Goal: Task Accomplishment & Management: Manage account settings

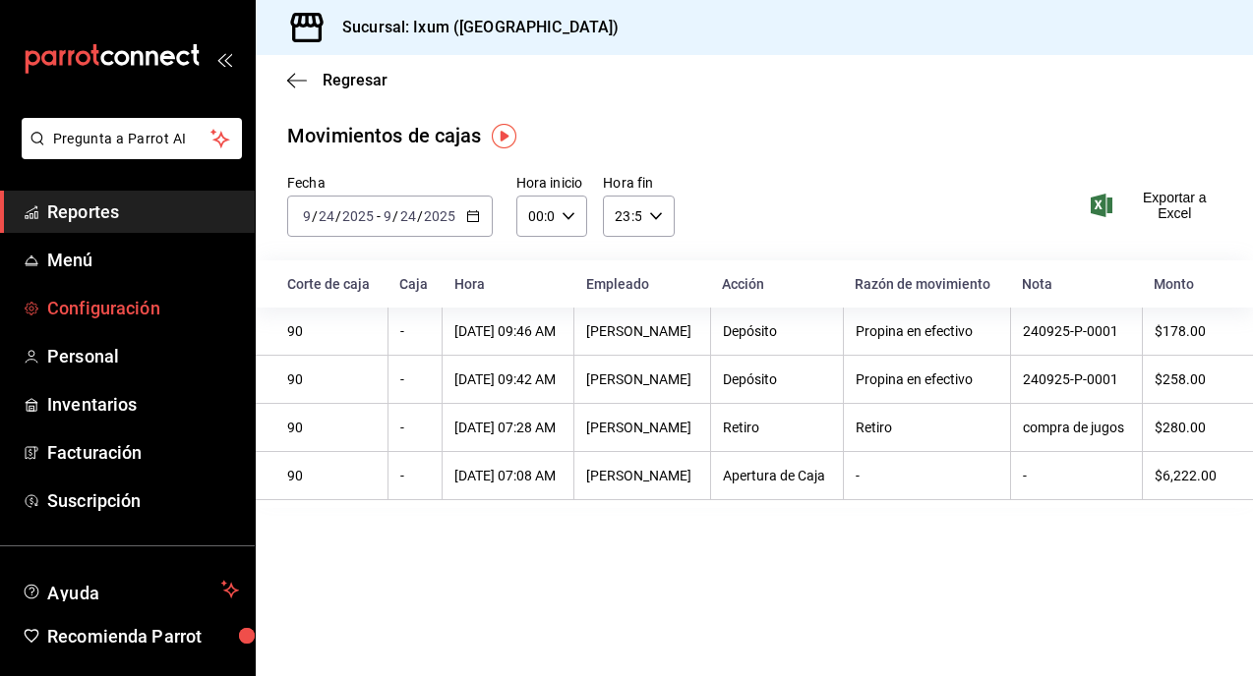
click at [92, 291] on link "Configuración" at bounding box center [127, 308] width 255 height 42
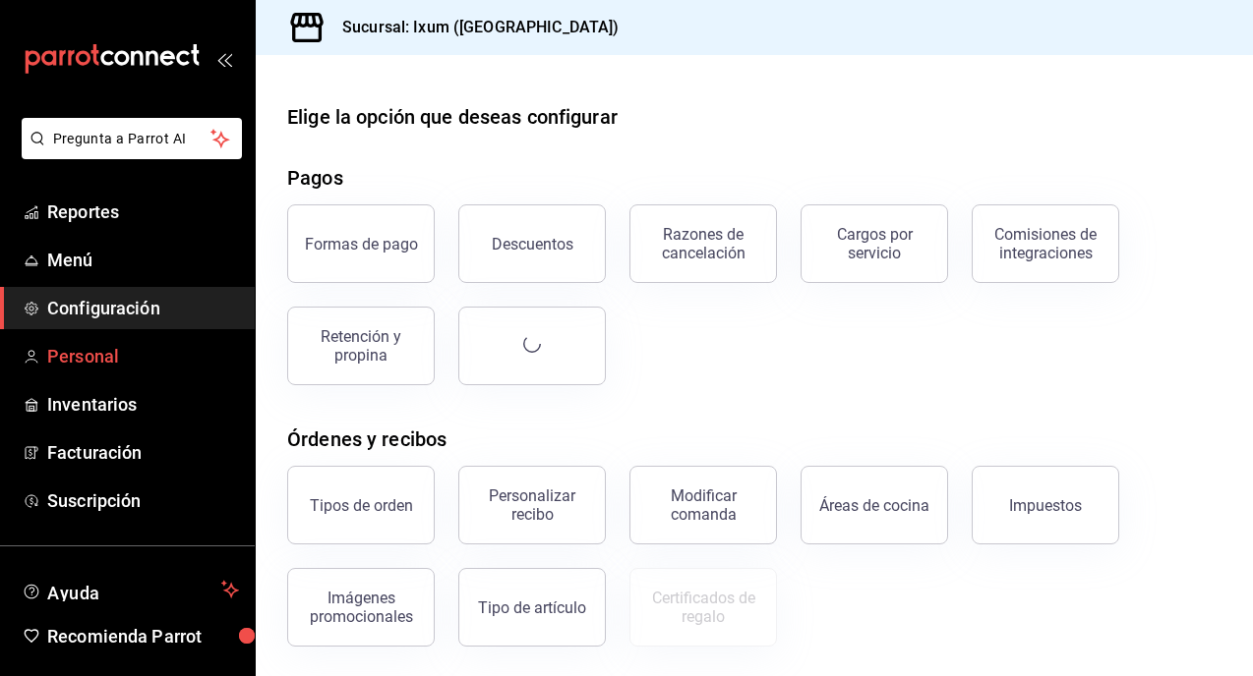
click at [128, 355] on span "Personal" at bounding box center [143, 356] width 192 height 27
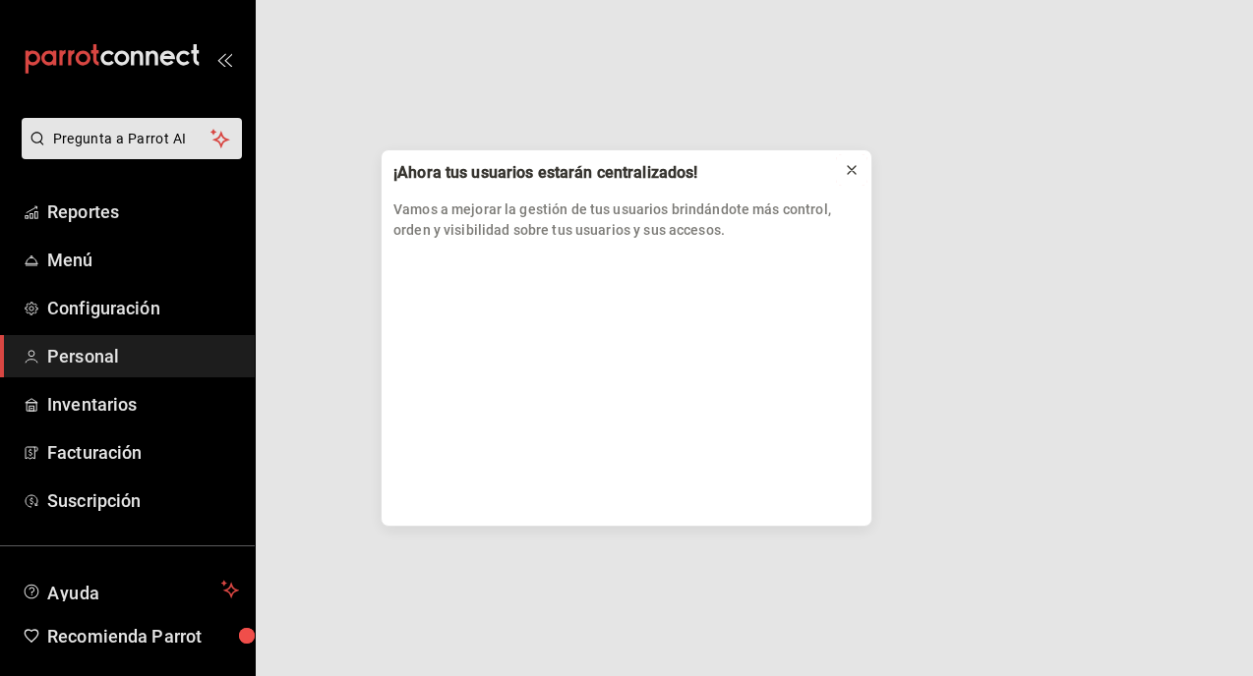
click at [853, 170] on icon at bounding box center [852, 170] width 8 height 8
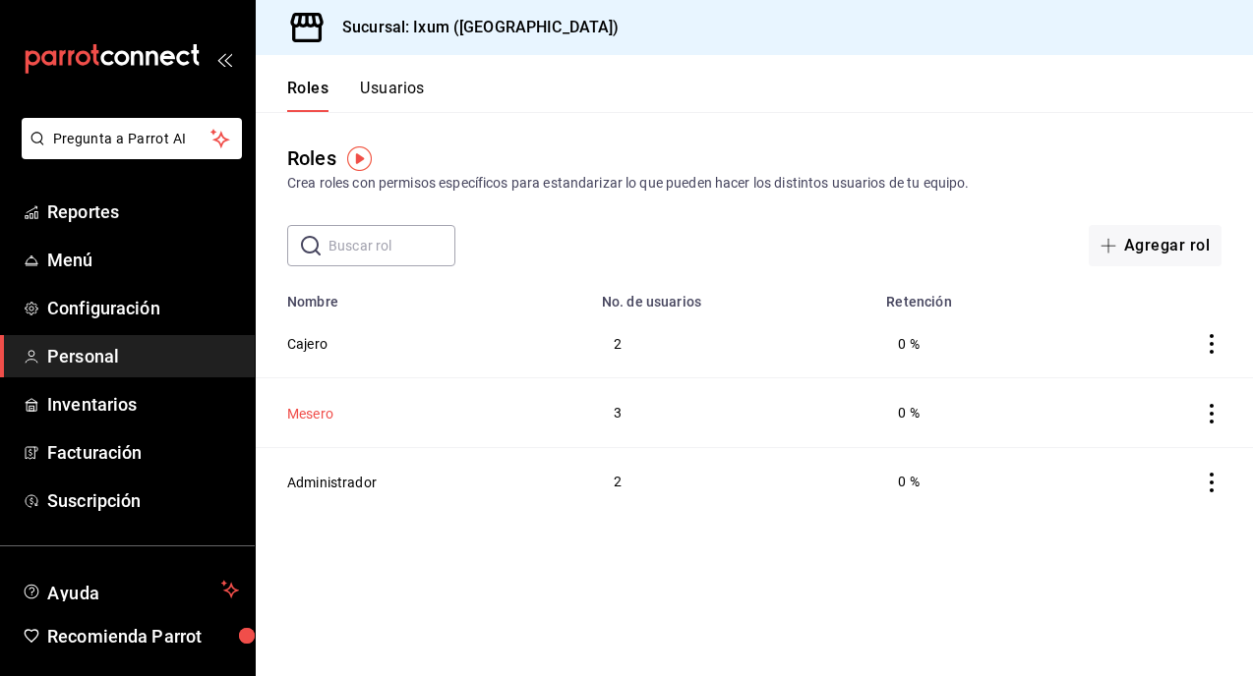
click at [316, 408] on button "Mesero" at bounding box center [310, 414] width 46 height 20
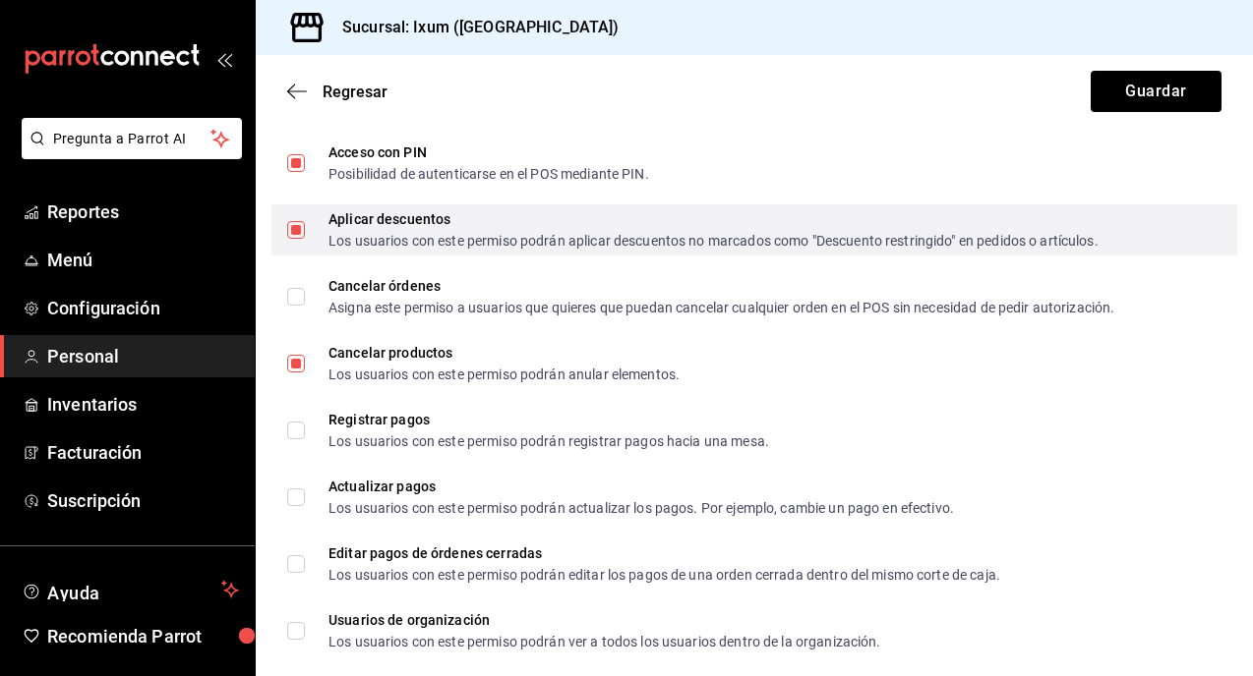
scroll to position [892, 0]
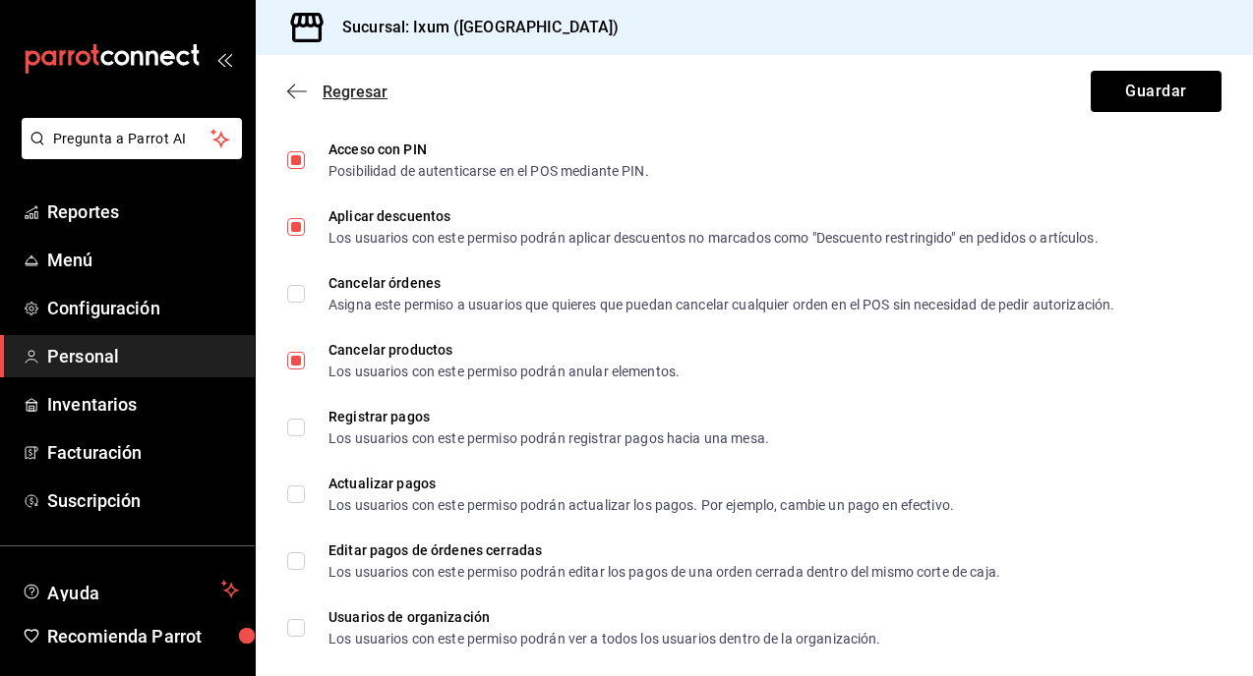
click at [294, 89] on icon "button" at bounding box center [297, 92] width 20 height 18
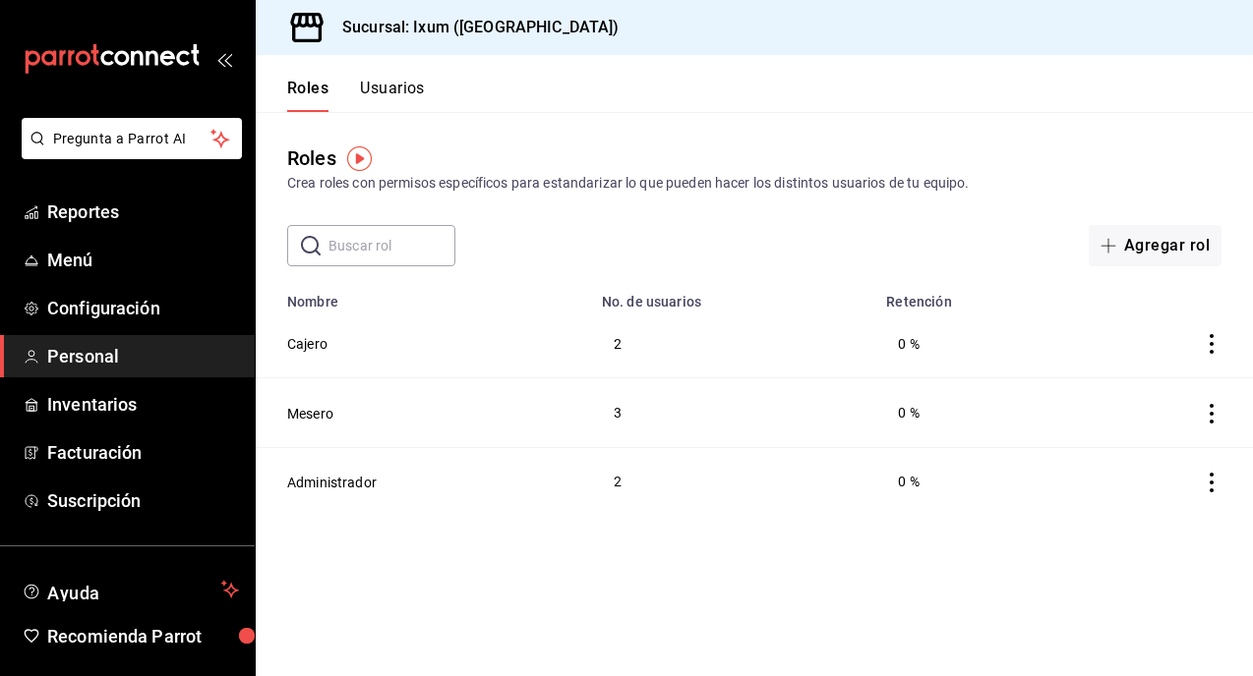
click at [383, 93] on button "Usuarios" at bounding box center [392, 95] width 65 height 33
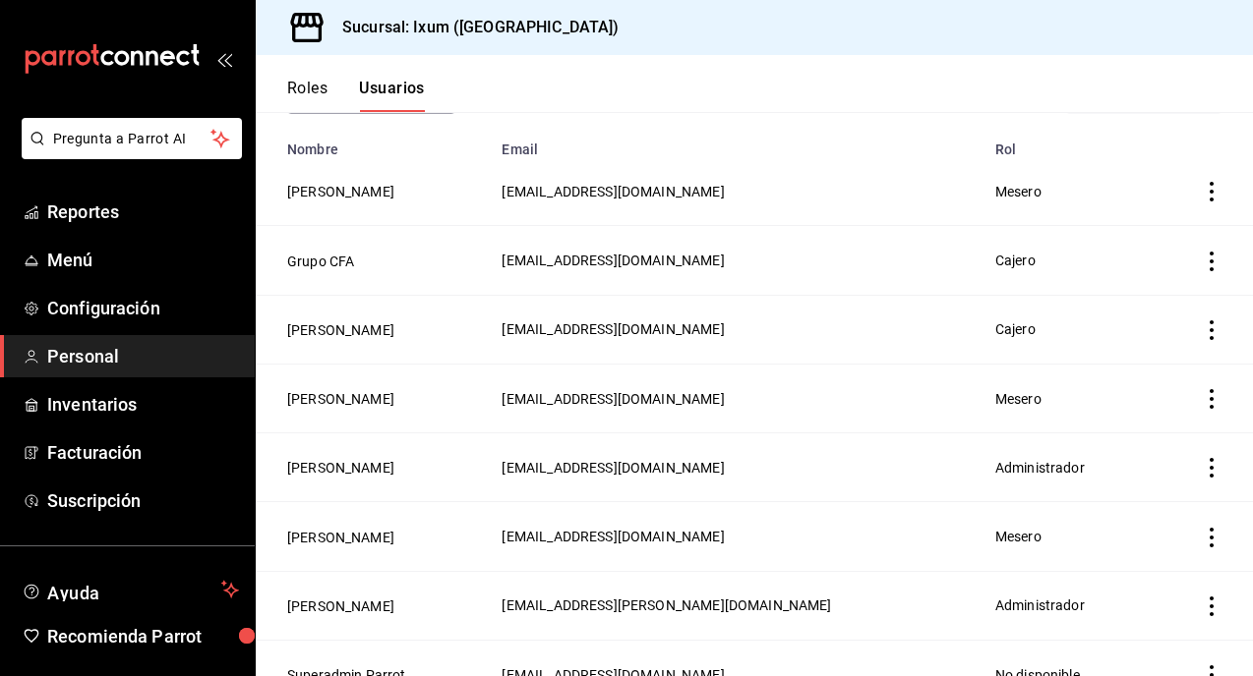
scroll to position [151, 0]
click at [328, 401] on button "[PERSON_NAME]" at bounding box center [340, 400] width 107 height 20
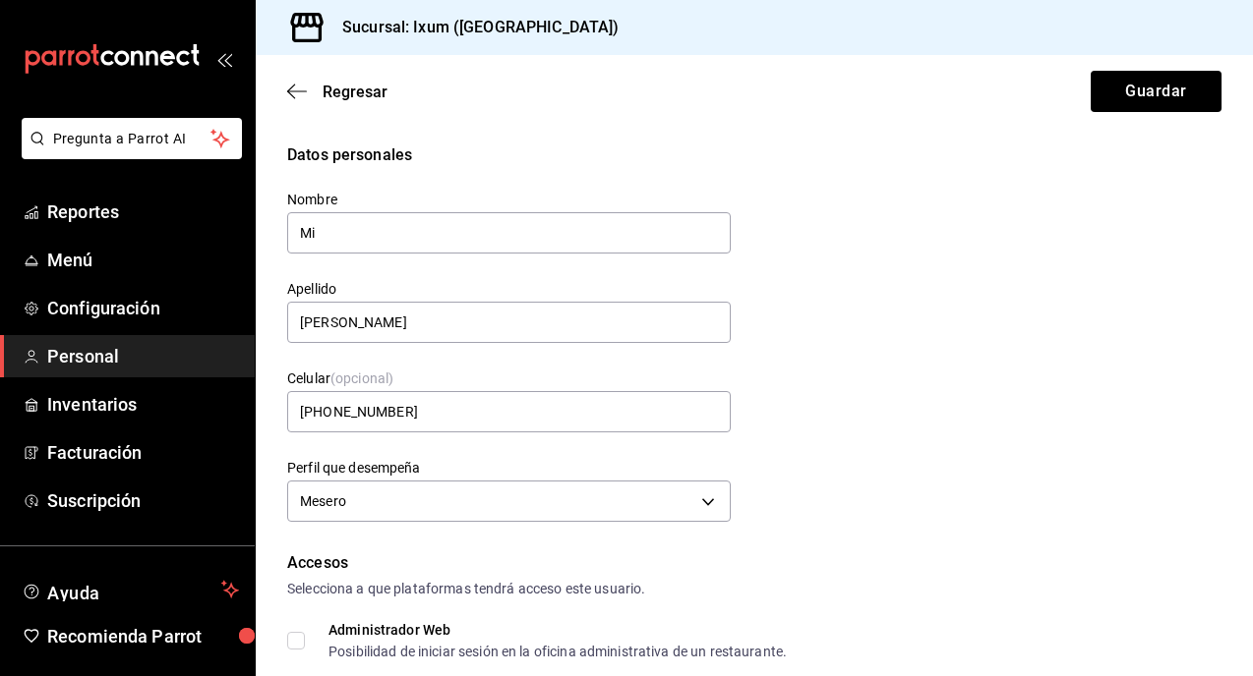
type input "M"
type input "Mati"
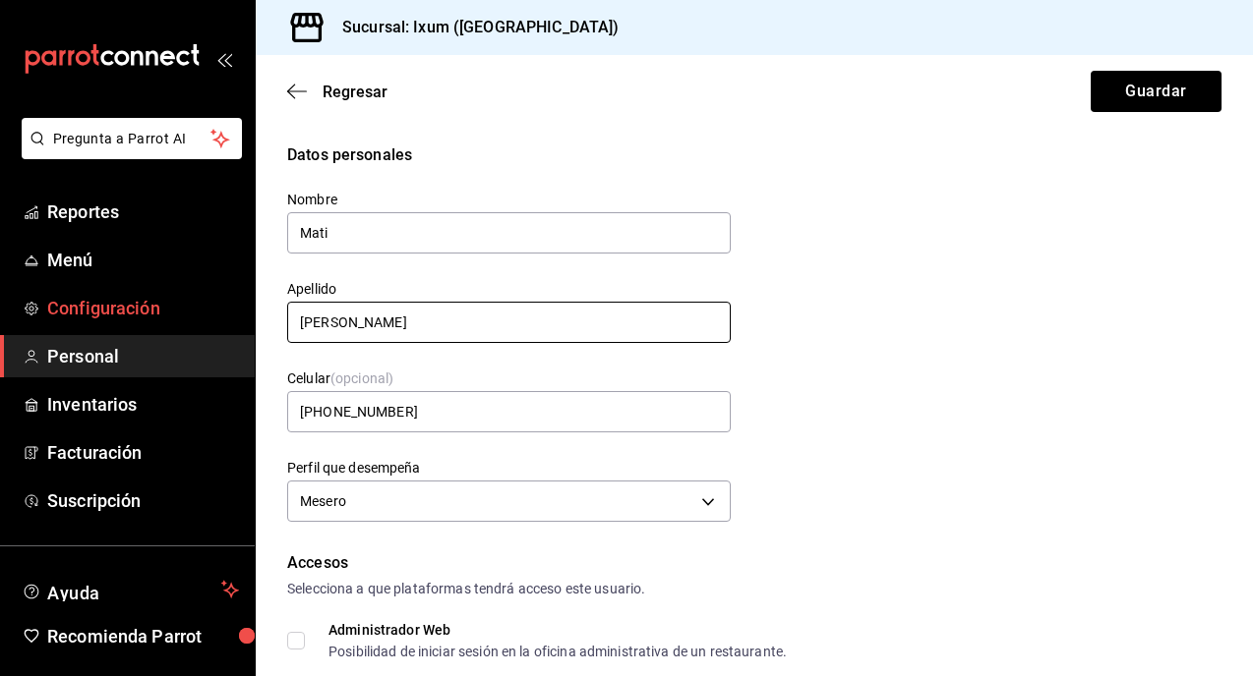
drag, startPoint x: 393, startPoint y: 321, endPoint x: 244, endPoint y: 315, distance: 149.6
click at [245, 317] on div "Pregunta a Parrot AI Reportes Menú Configuración Personal Inventarios Facturaci…" at bounding box center [626, 338] width 1253 height 676
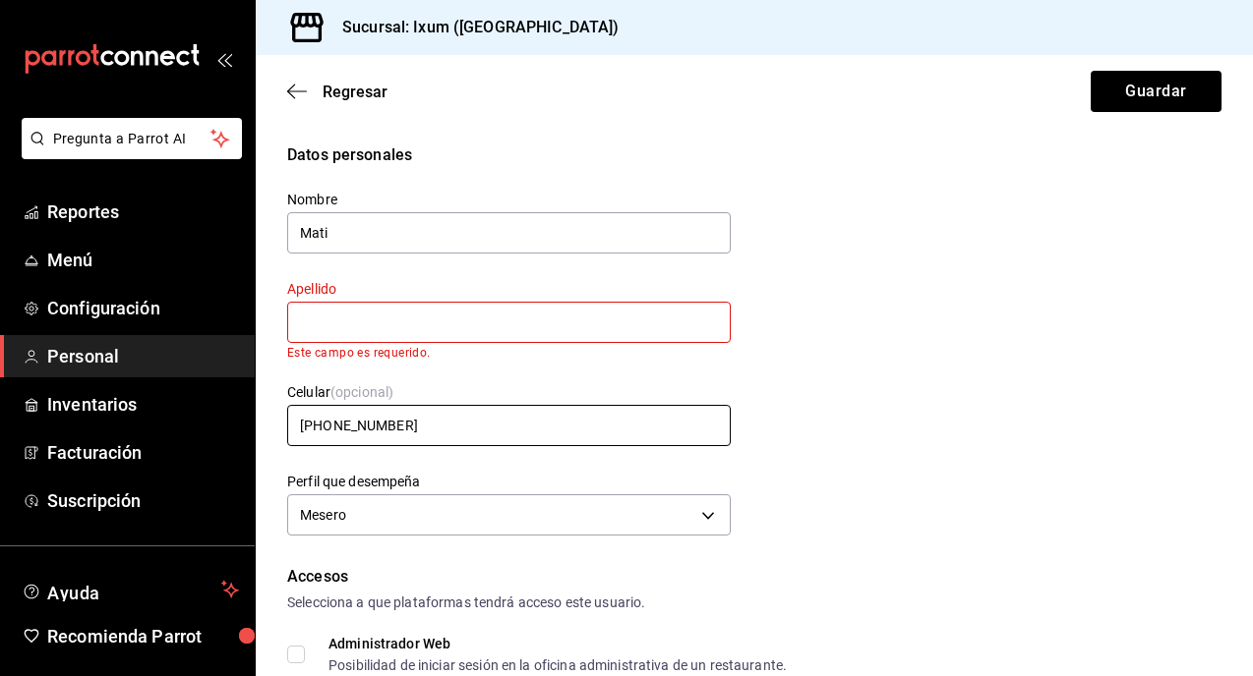
drag, startPoint x: 437, startPoint y: 409, endPoint x: 315, endPoint y: 408, distance: 121.9
click at [315, 409] on input "[PHONE_NUMBER]" at bounding box center [508, 425] width 443 height 41
drag, startPoint x: 432, startPoint y: 427, endPoint x: 257, endPoint y: 422, distance: 175.1
type input "+52 (__) ____-____"
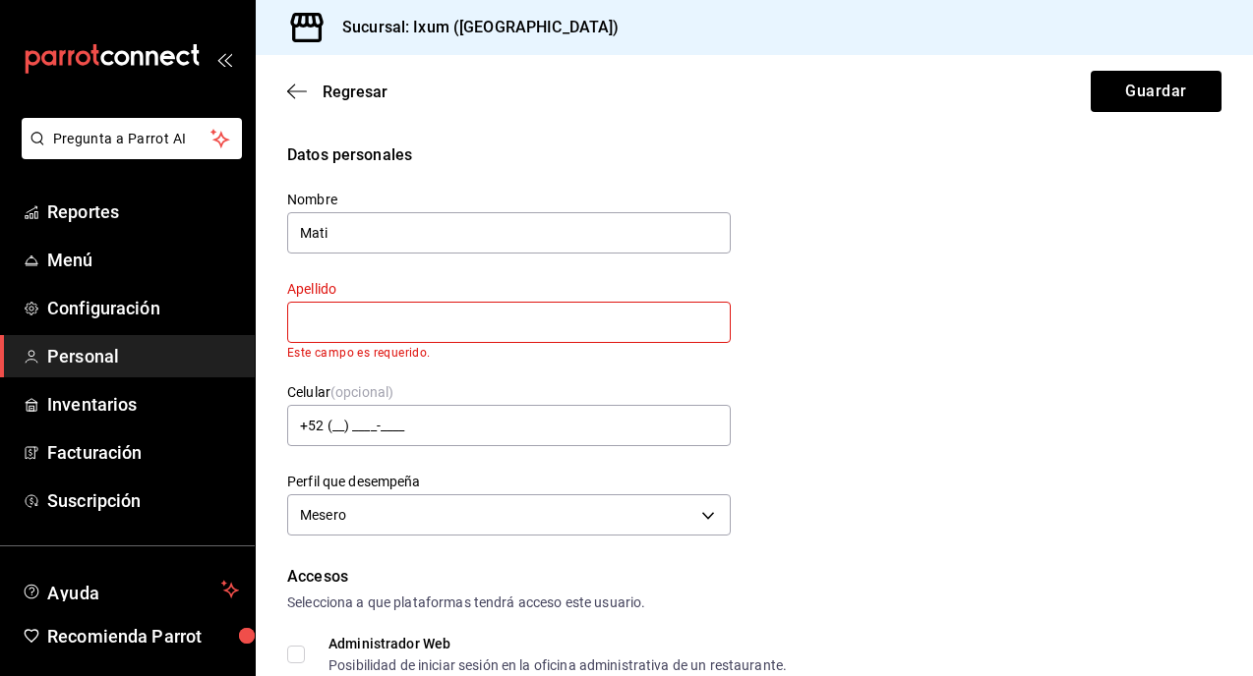
click at [334, 344] on div "Apellido Este campo es requerido." at bounding box center [508, 320] width 443 height 80
click at [367, 319] on input "text" at bounding box center [508, 322] width 443 height 41
type input "M"
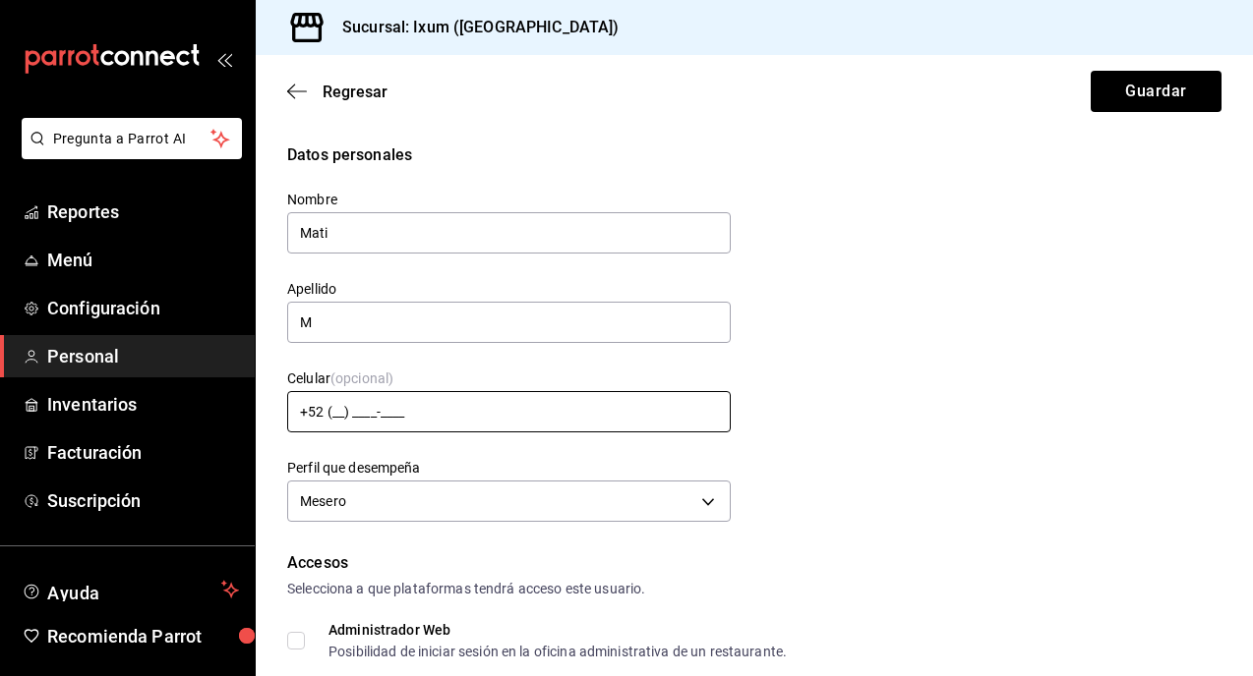
click at [437, 407] on input "+52 (__) ____-____" at bounding box center [508, 411] width 443 height 41
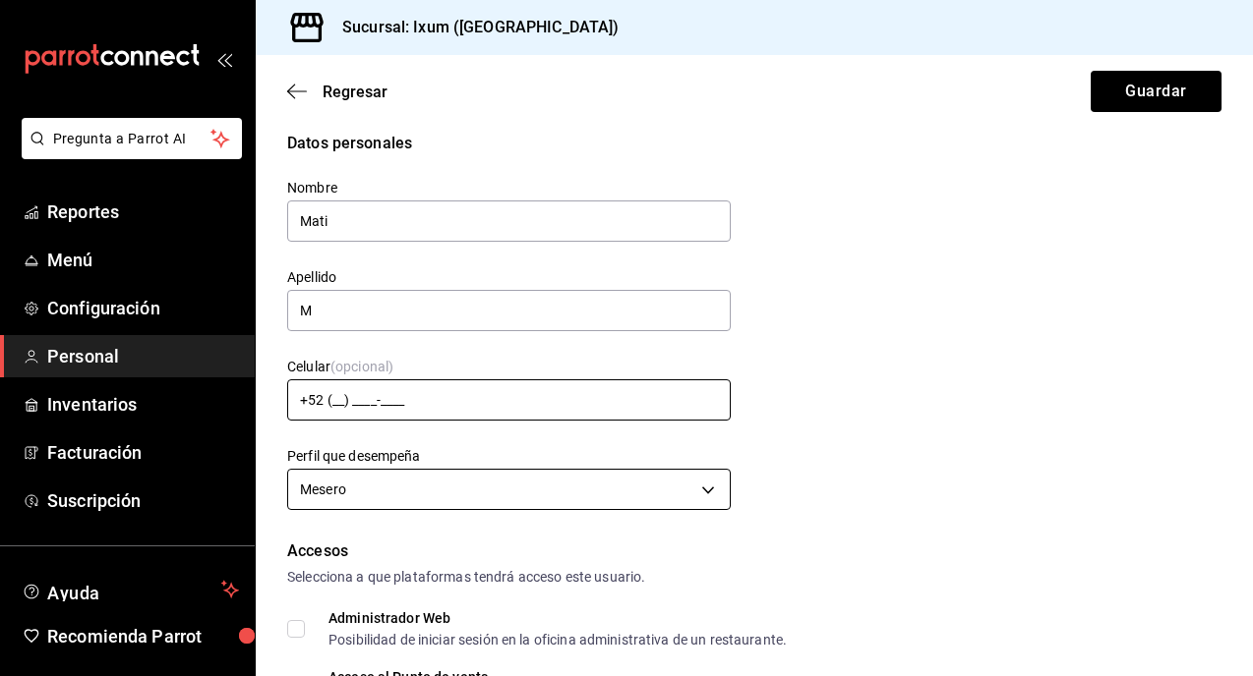
scroll to position [111, 0]
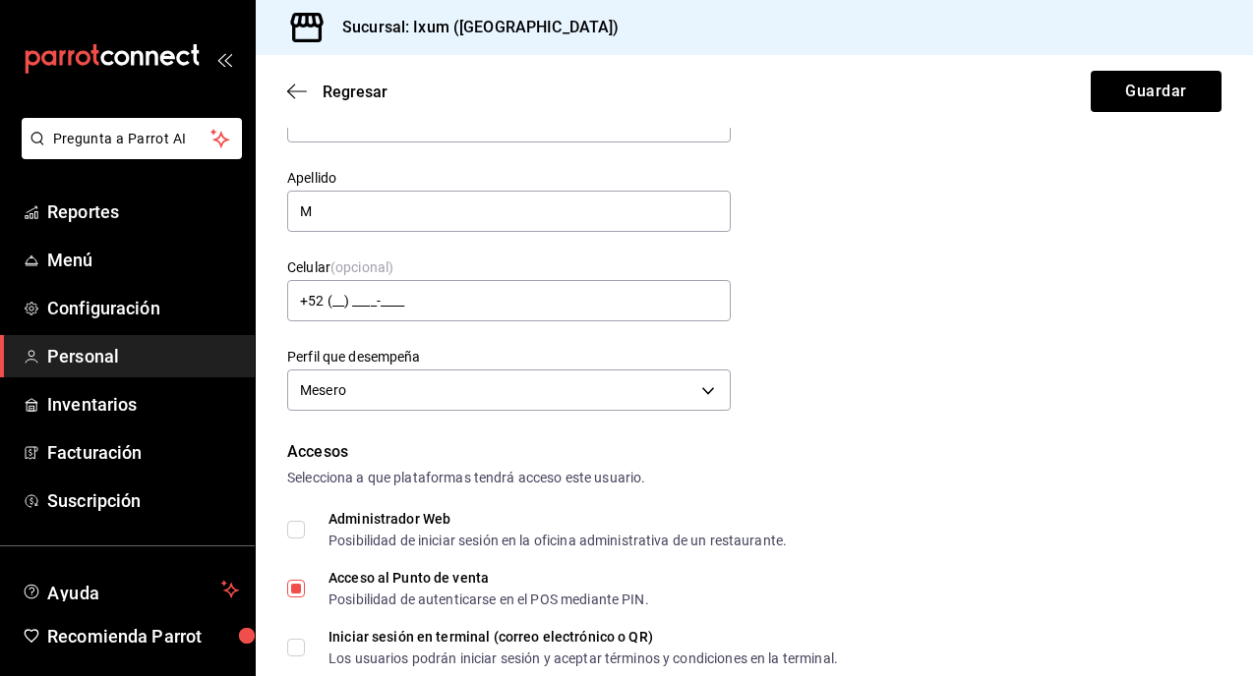
click at [932, 459] on div "Accesos" at bounding box center [754, 453] width 934 height 24
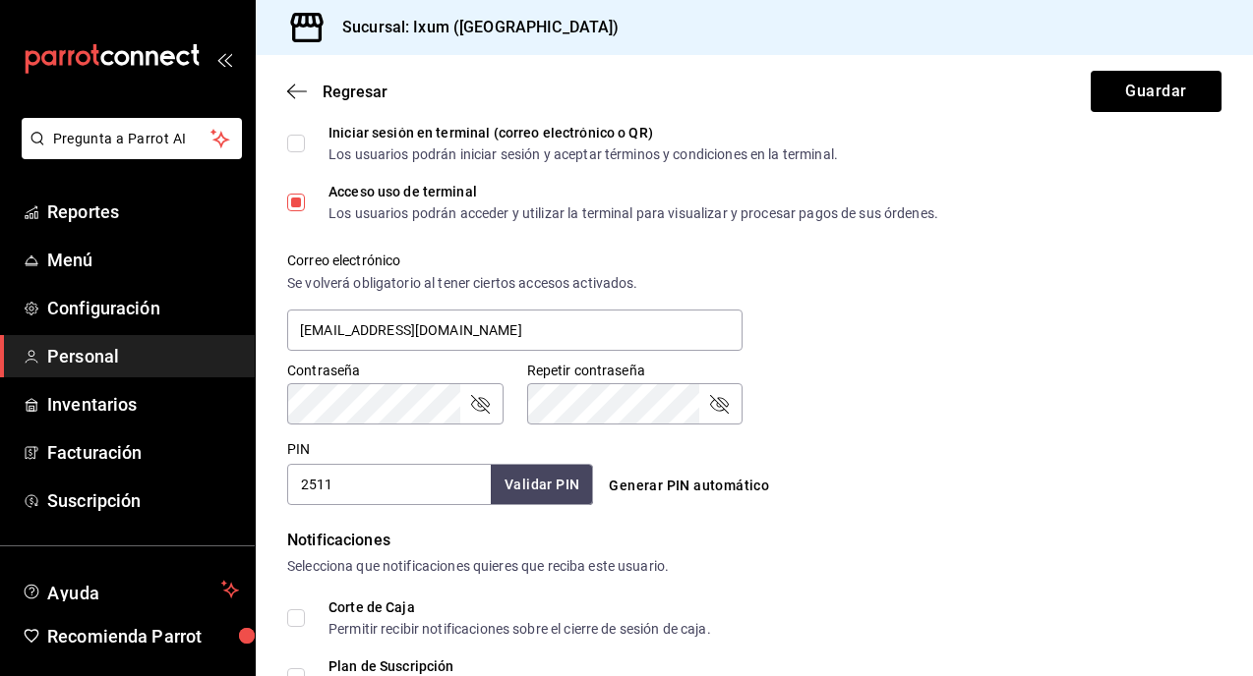
scroll to position [649, 0]
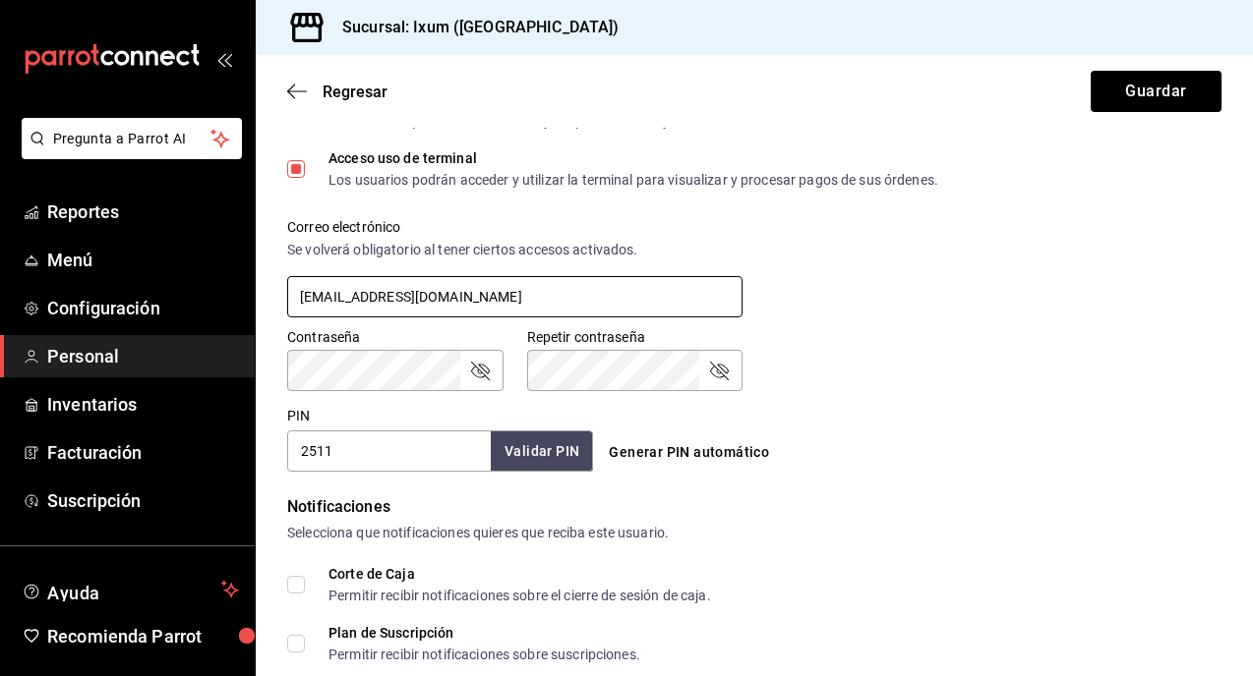
drag, startPoint x: 593, startPoint y: 308, endPoint x: 270, endPoint y: 292, distance: 322.9
click at [270, 292] on div "Correo electrónico Se volverá obligatorio al tener ciertos accesos activados. […" at bounding box center [503, 258] width 479 height 126
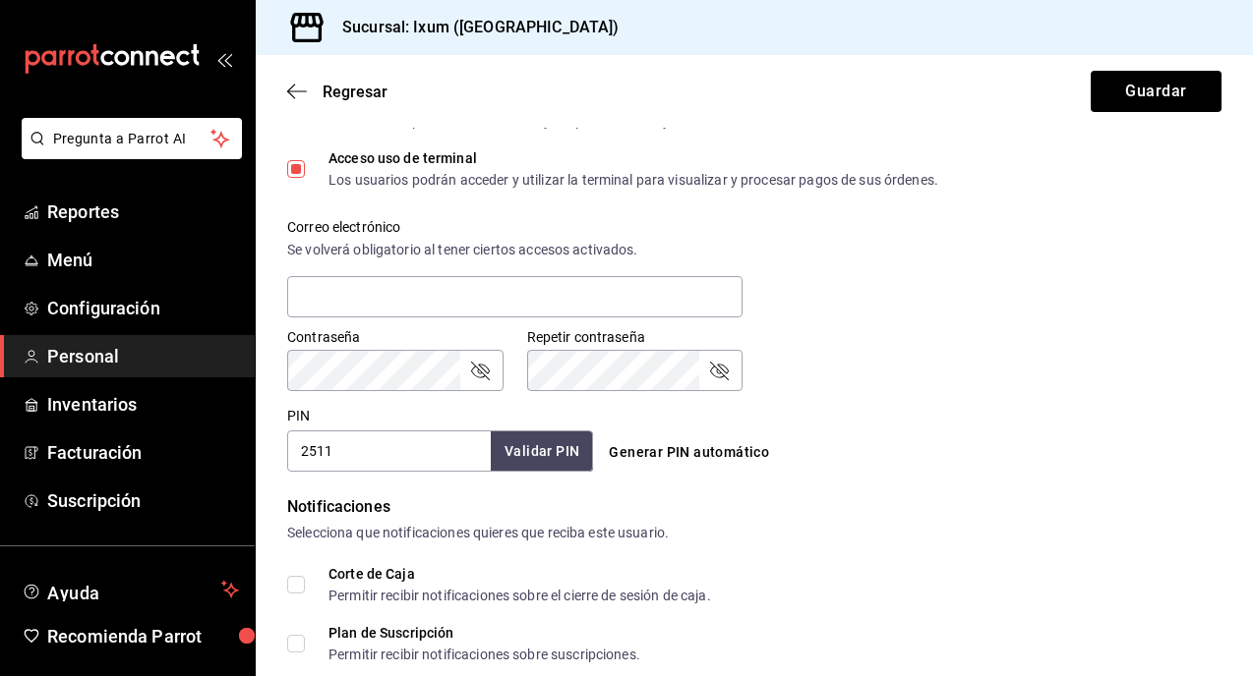
click at [852, 328] on div "Contraseña Contraseña Repetir contraseña Repetir contraseña" at bounding box center [743, 348] width 958 height 87
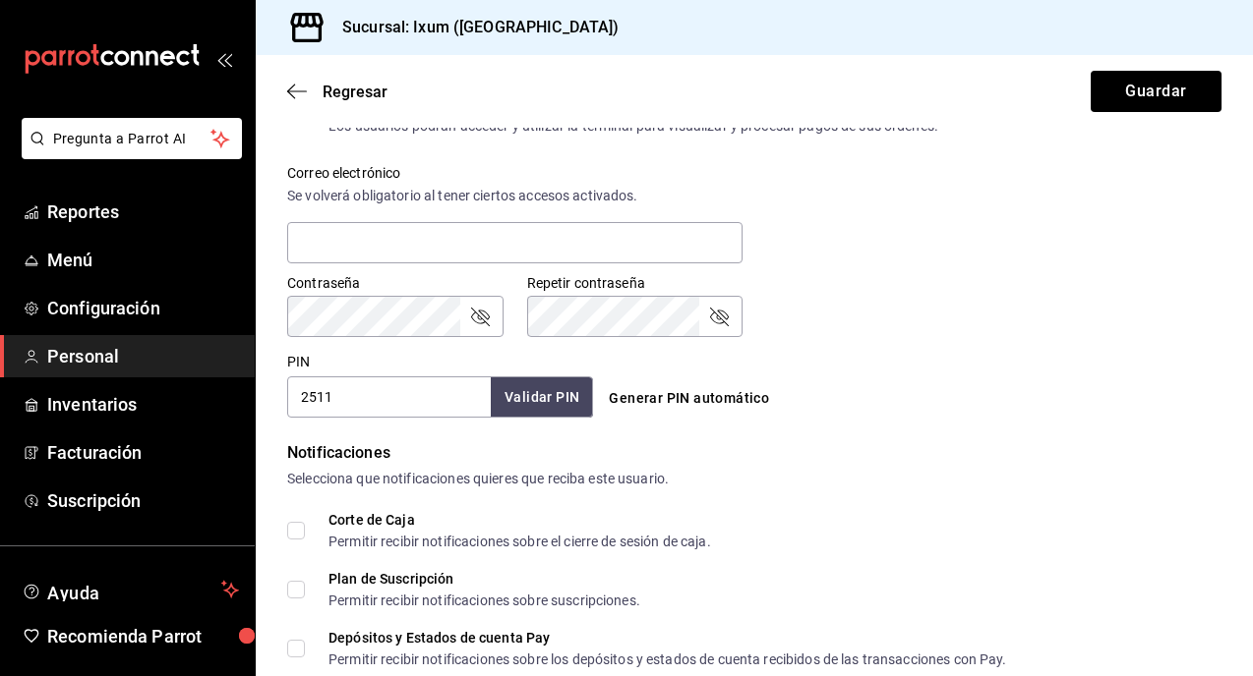
scroll to position [705, 0]
click at [362, 404] on input "2511" at bounding box center [389, 395] width 204 height 41
type input "2"
type input "2222"
click at [554, 393] on button "Validar PIN" at bounding box center [541, 396] width 104 height 42
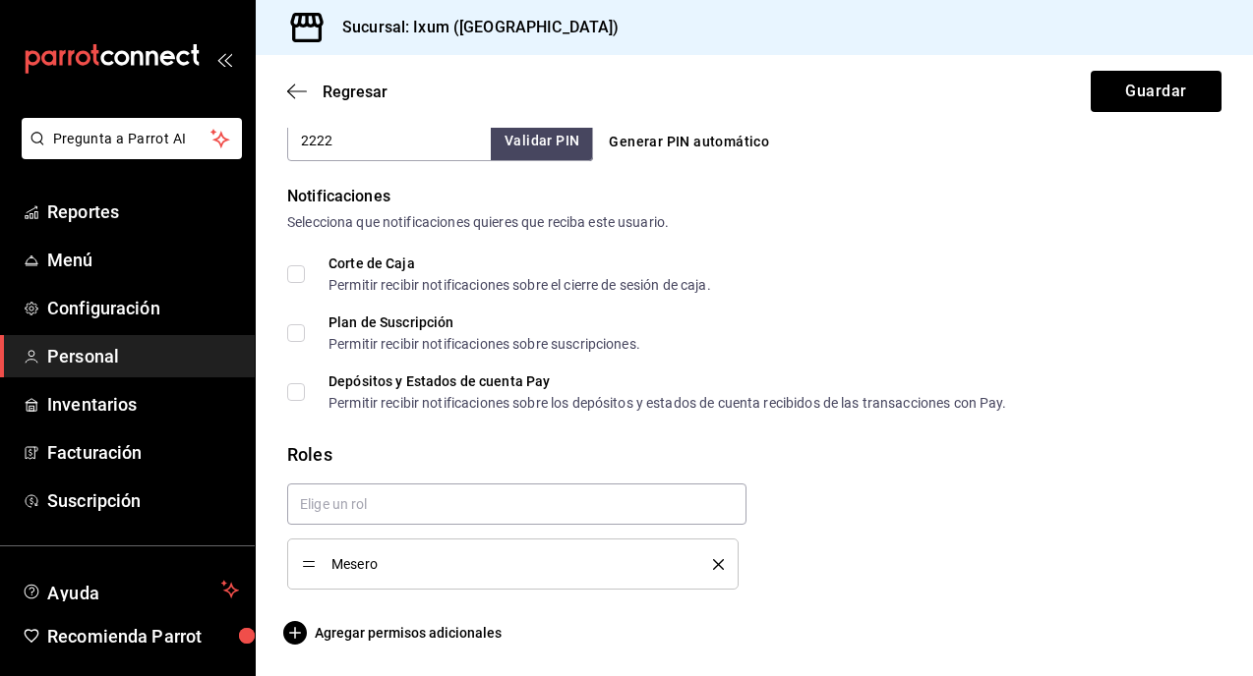
scroll to position [0, 0]
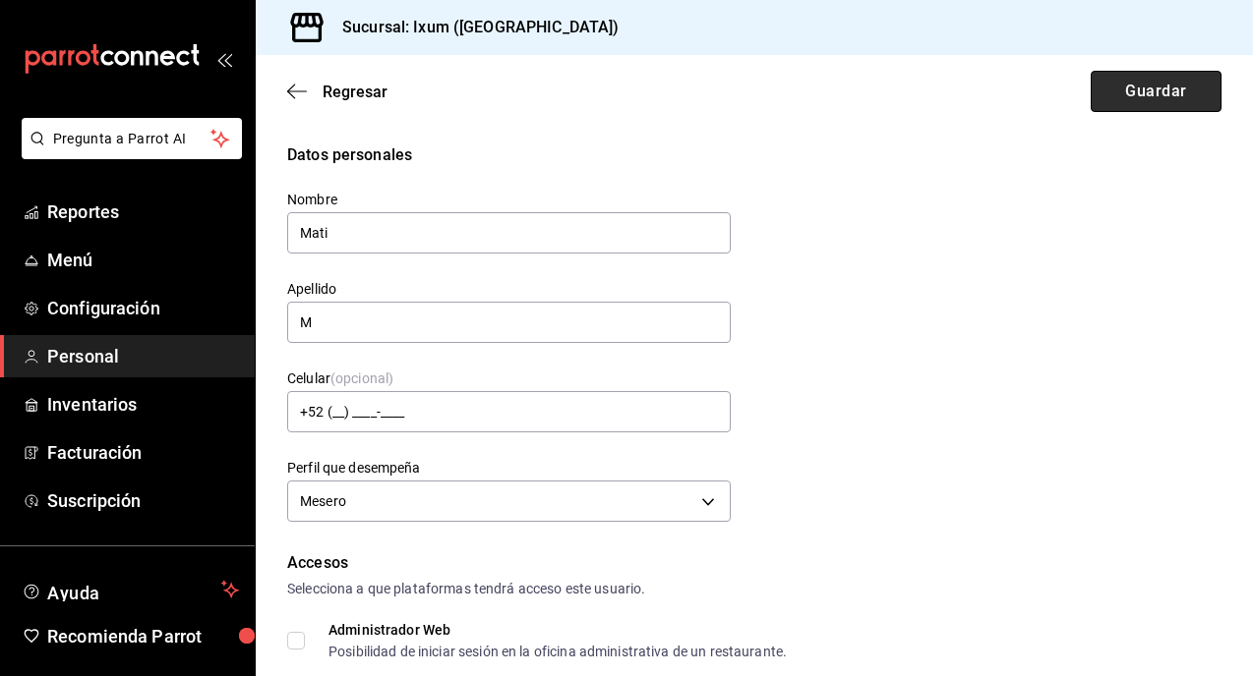
click at [1166, 83] on button "Guardar" at bounding box center [1155, 91] width 131 height 41
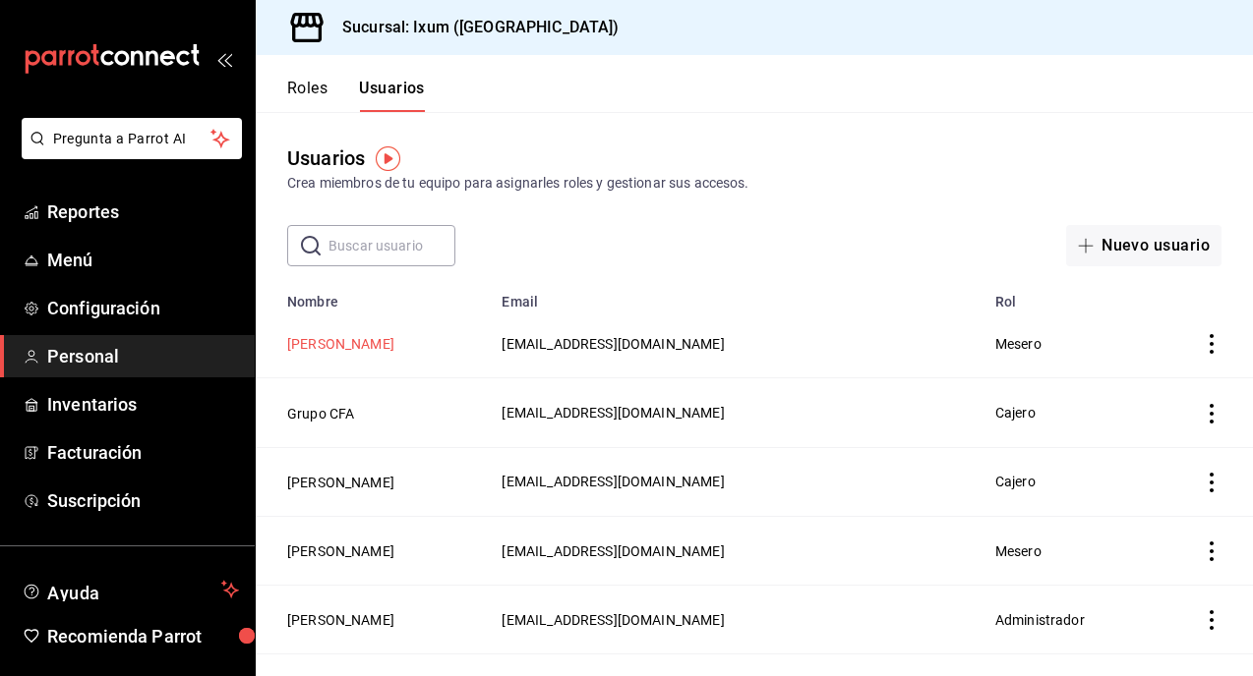
click at [357, 341] on button "[PERSON_NAME]" at bounding box center [340, 344] width 107 height 20
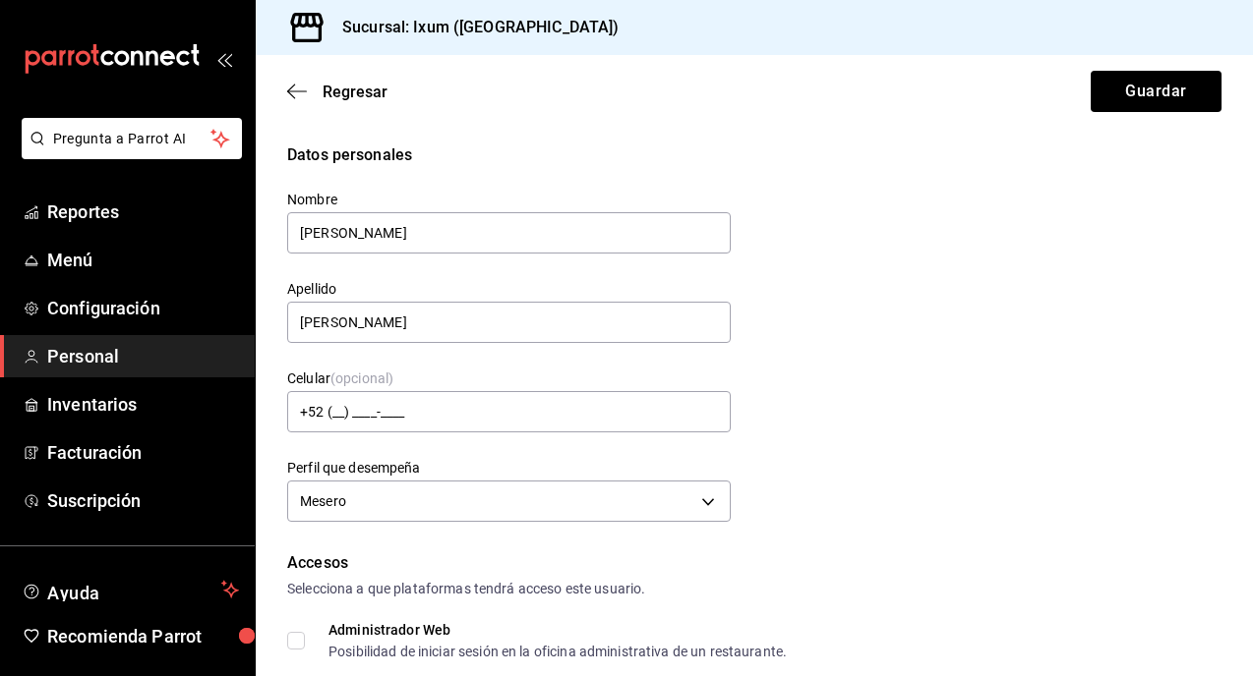
click at [265, 237] on div "Nombre [PERSON_NAME]" at bounding box center [497, 211] width 467 height 89
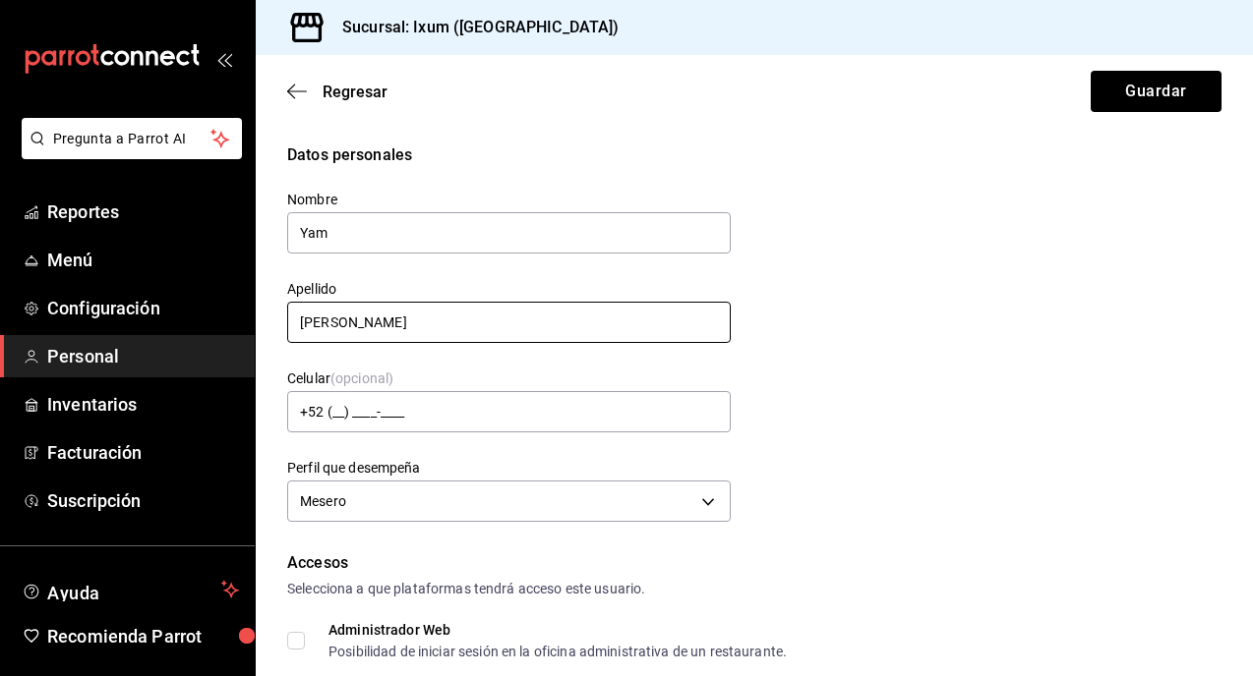
type input "Yam"
click at [368, 322] on input "[PERSON_NAME]" at bounding box center [508, 322] width 443 height 41
type input "O"
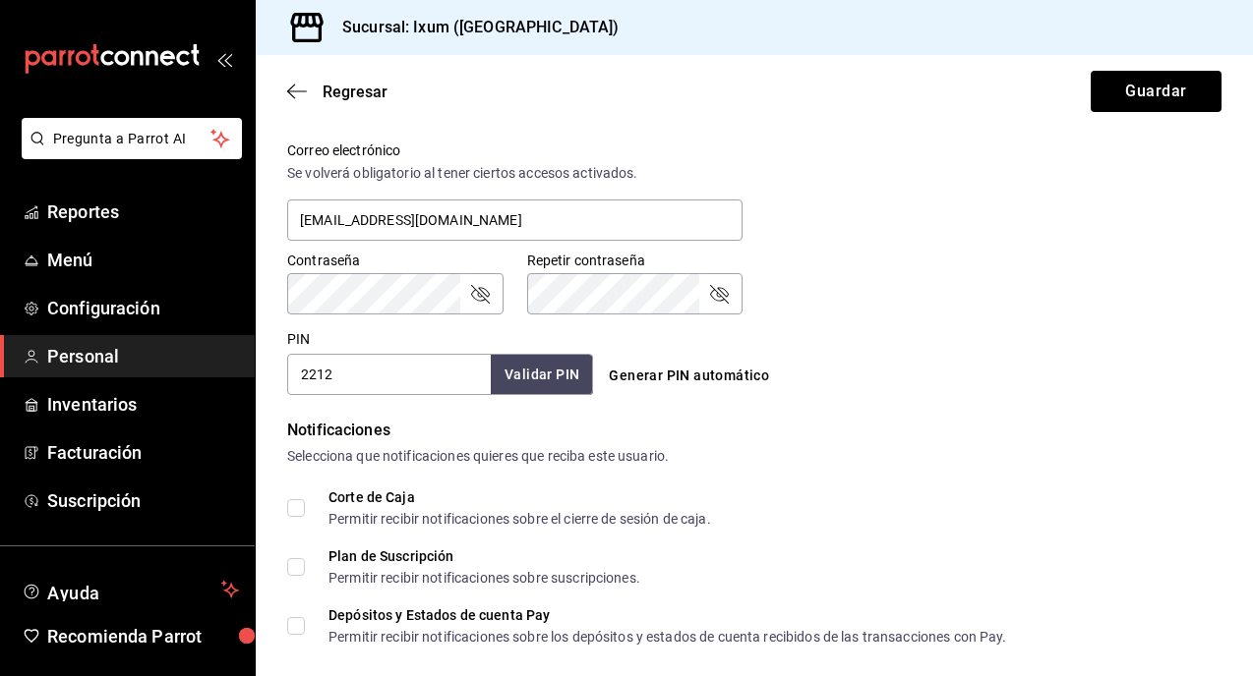
scroll to position [734, 0]
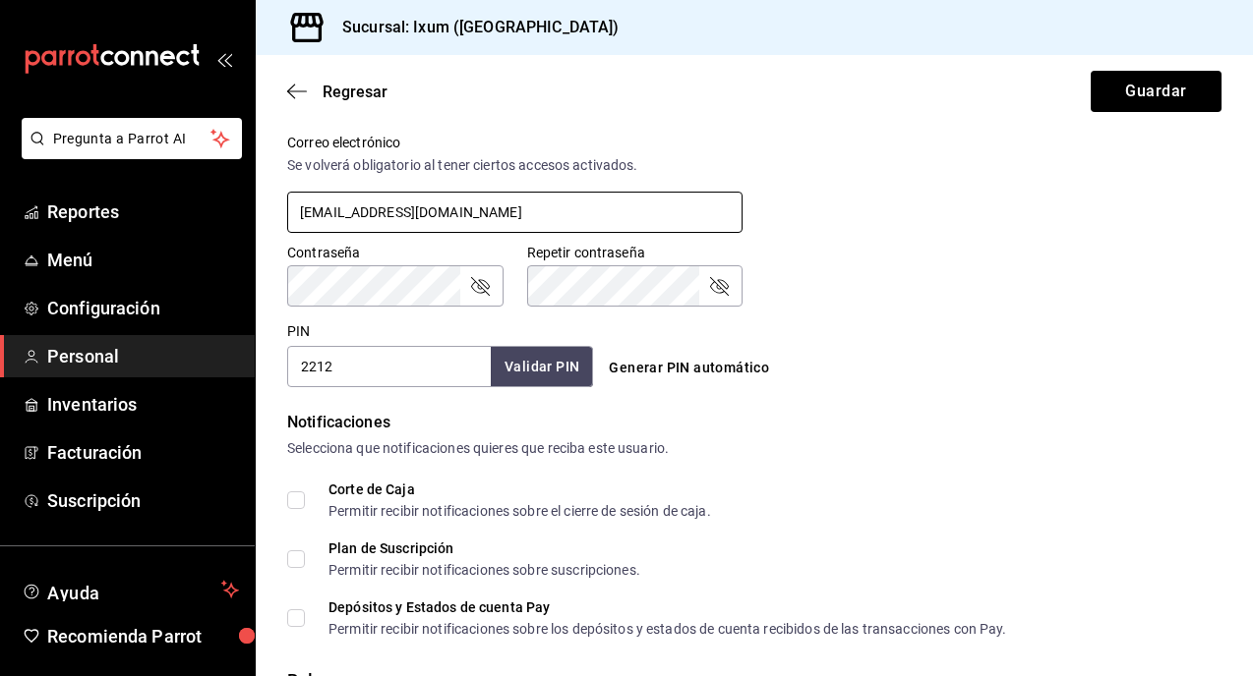
type input "Y"
drag, startPoint x: 648, startPoint y: 209, endPoint x: 310, endPoint y: 191, distance: 338.8
click at [310, 192] on input "[EMAIL_ADDRESS][DOMAIN_NAME]" at bounding box center [514, 212] width 455 height 41
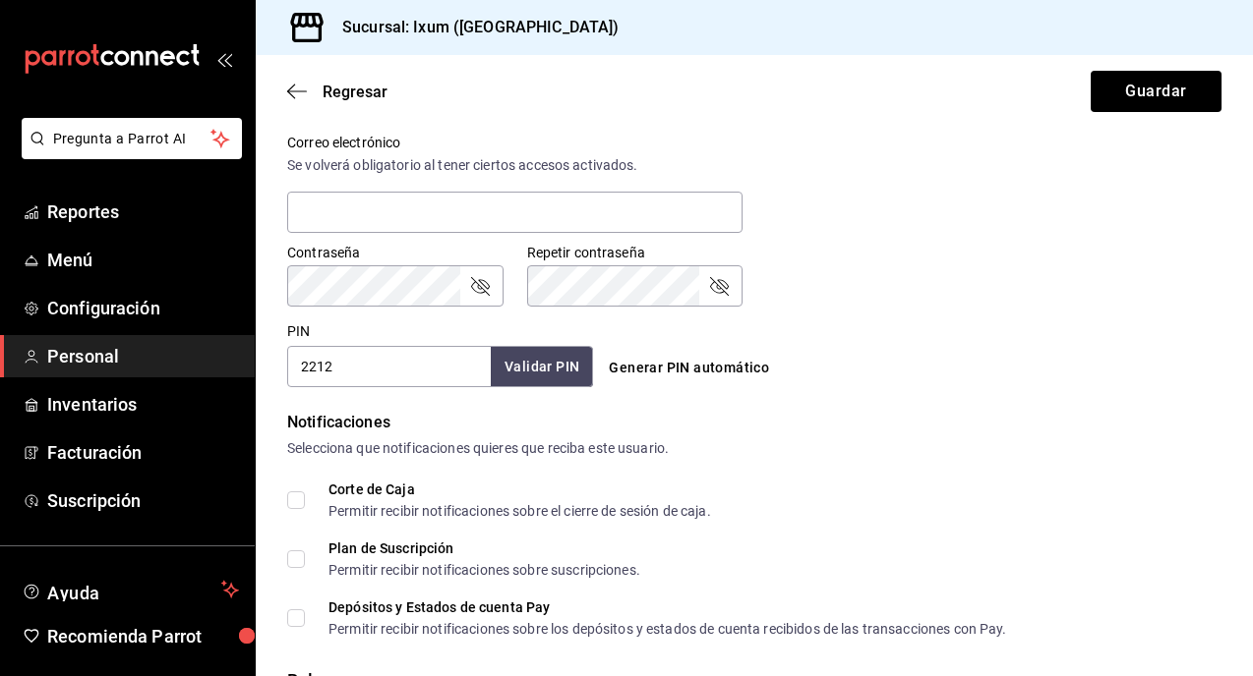
click at [773, 393] on form "Datos personales Nombre Yam Apellido Y Celular (opcional) +52 (__) ____-____ Pe…" at bounding box center [754, 140] width 934 height 1461
click at [427, 357] on input "2212" at bounding box center [389, 366] width 204 height 41
drag, startPoint x: 380, startPoint y: 370, endPoint x: 268, endPoint y: 367, distance: 111.1
click at [268, 368] on div "Datos personales Nombre Yam Apellido Y Celular (opcional) +52 (__) ____-____ Pe…" at bounding box center [754, 140] width 997 height 1461
type input "2531"
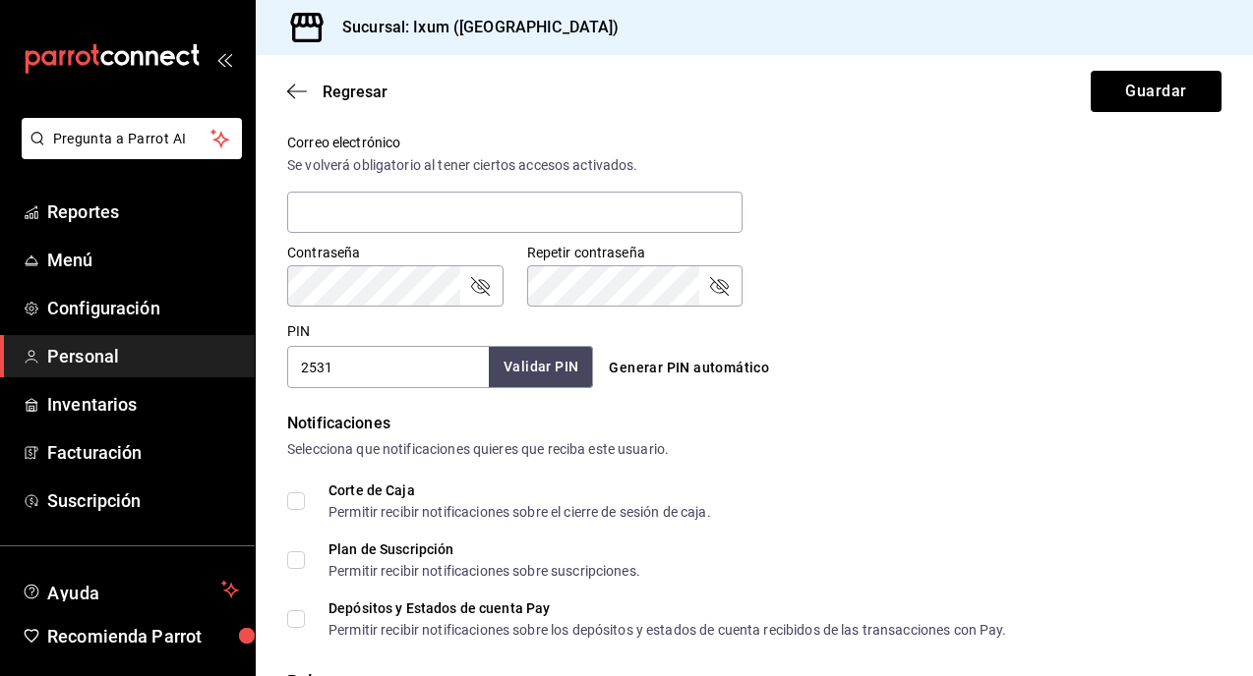
click at [529, 374] on button "Validar PIN" at bounding box center [541, 367] width 104 height 42
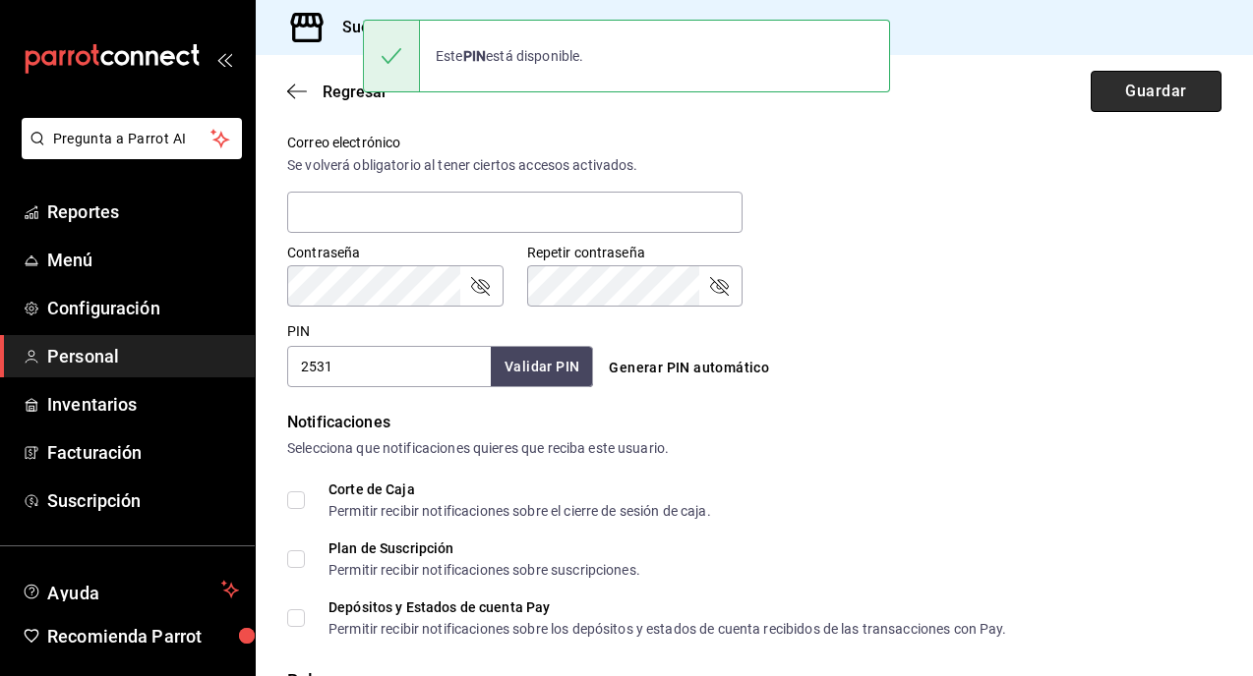
click at [1130, 93] on button "Guardar" at bounding box center [1155, 91] width 131 height 41
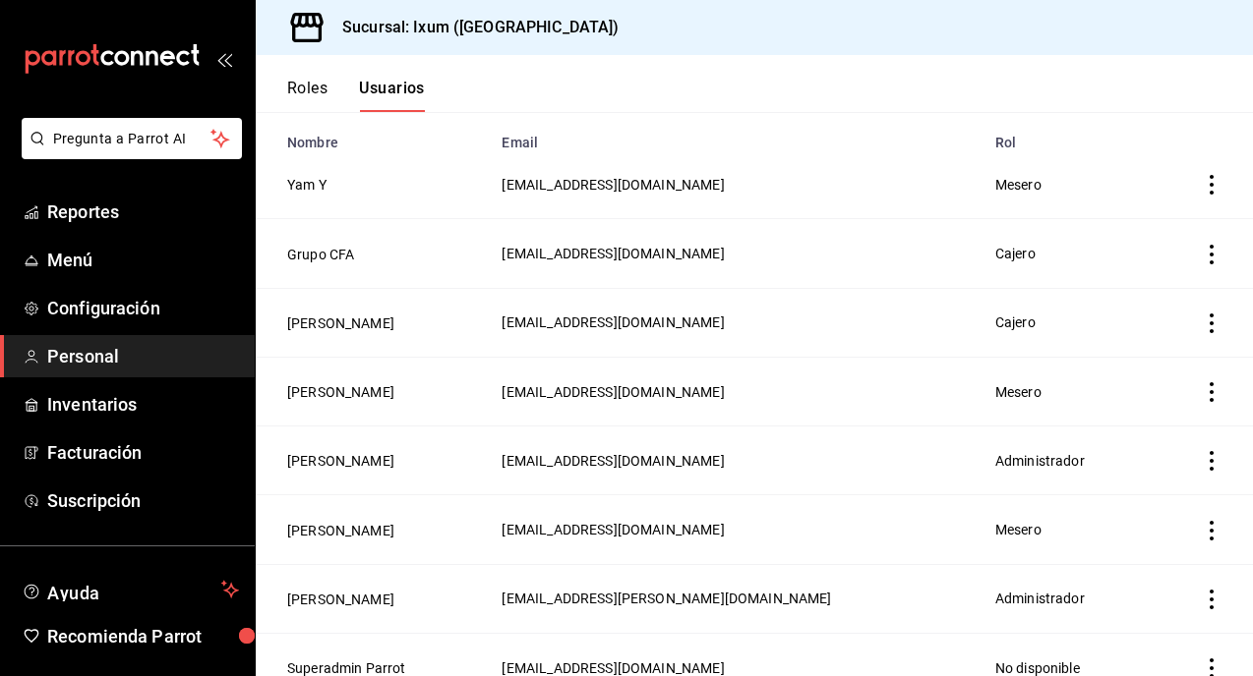
scroll to position [182, 0]
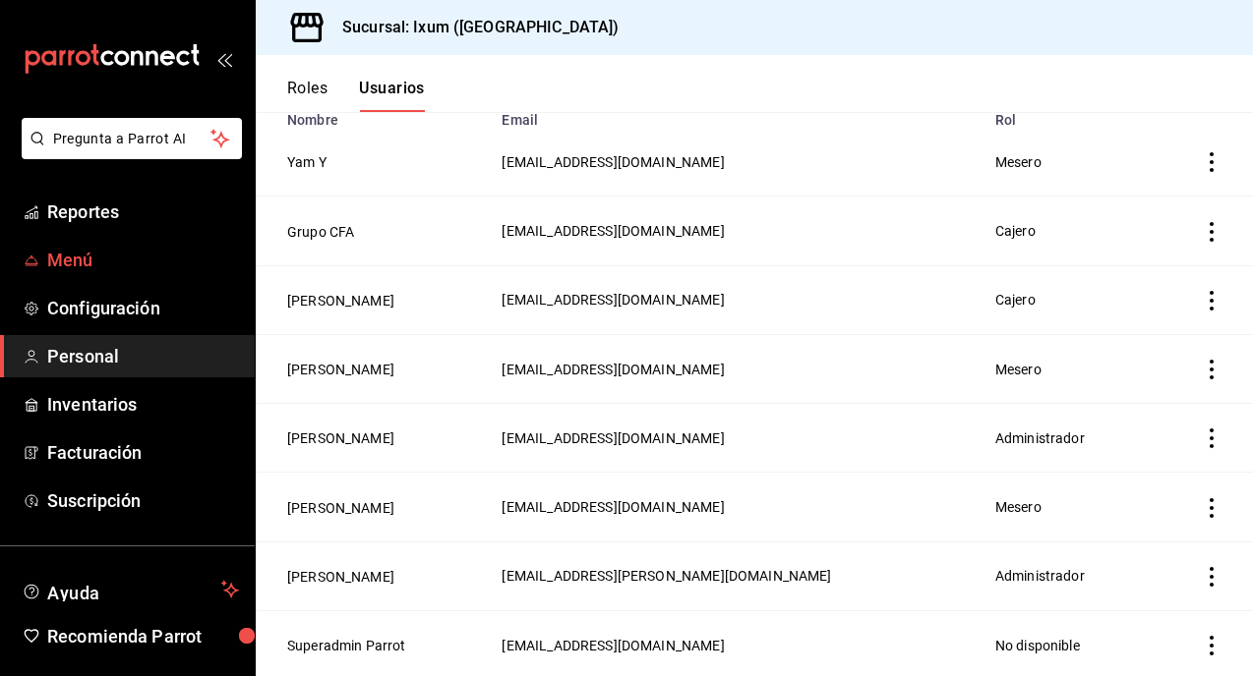
click at [100, 252] on span "Menú" at bounding box center [143, 260] width 192 height 27
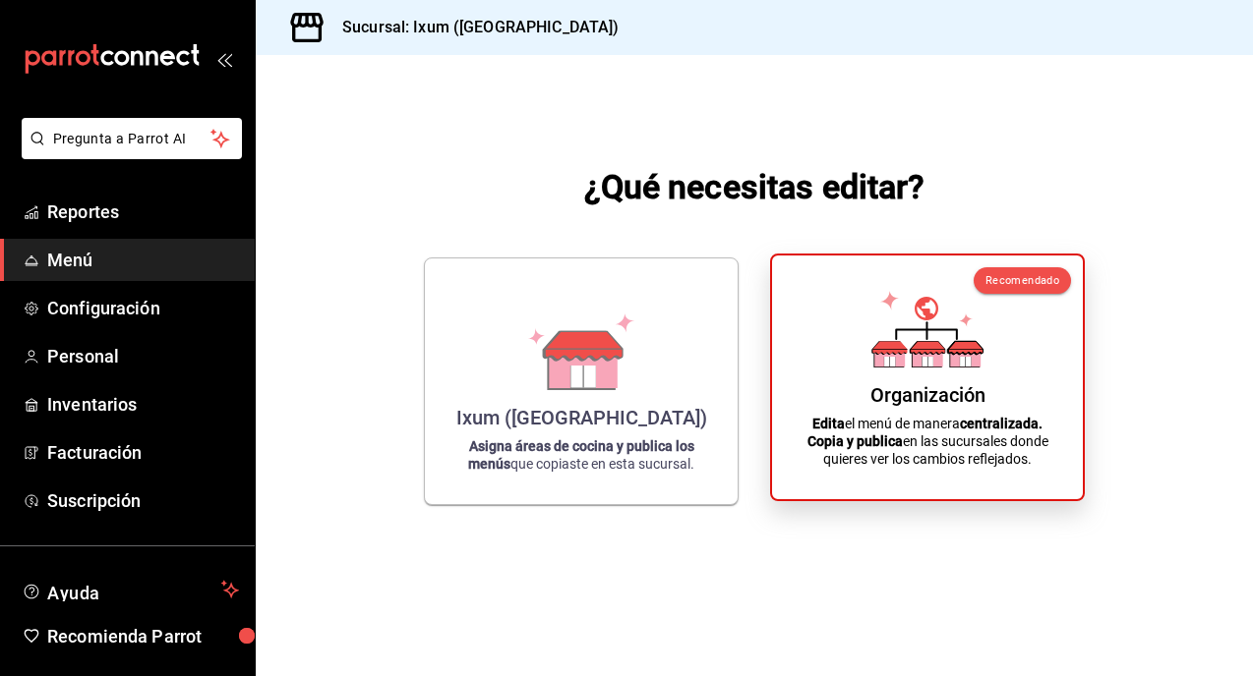
click at [798, 370] on div "Organización Edita el menú de manera centralizada. Copia y publica en las sucur…" at bounding box center [927, 377] width 264 height 212
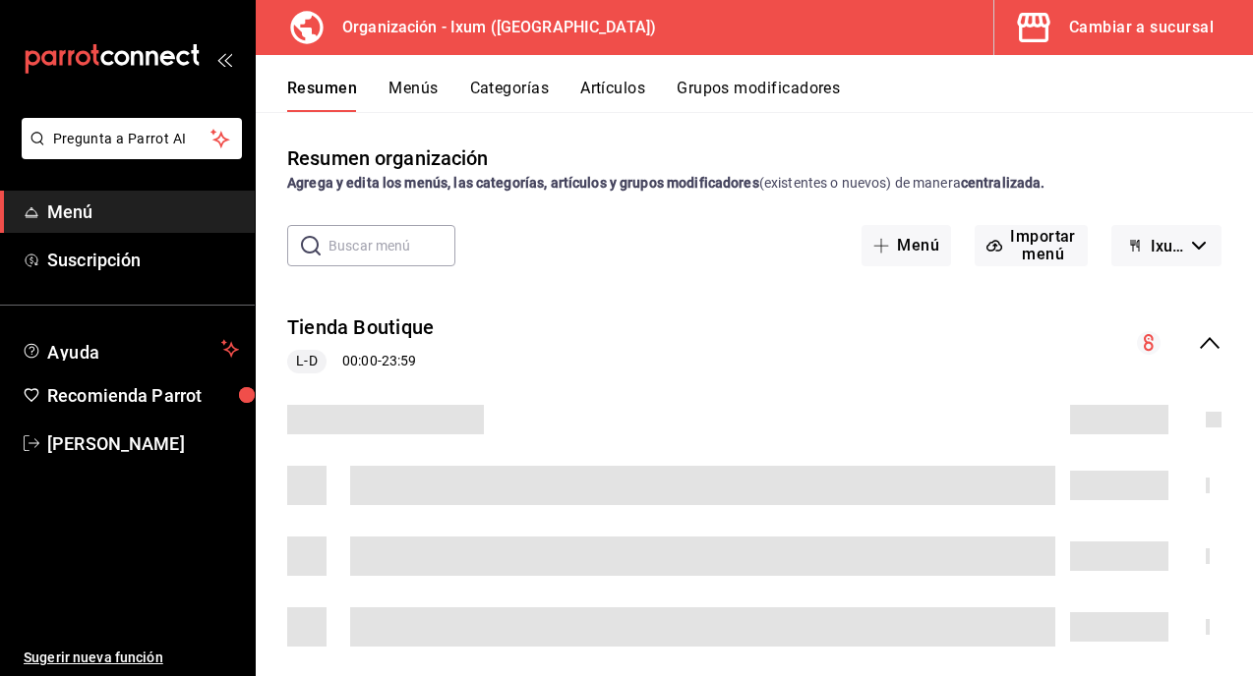
click at [417, 102] on button "Menús" at bounding box center [412, 95] width 49 height 33
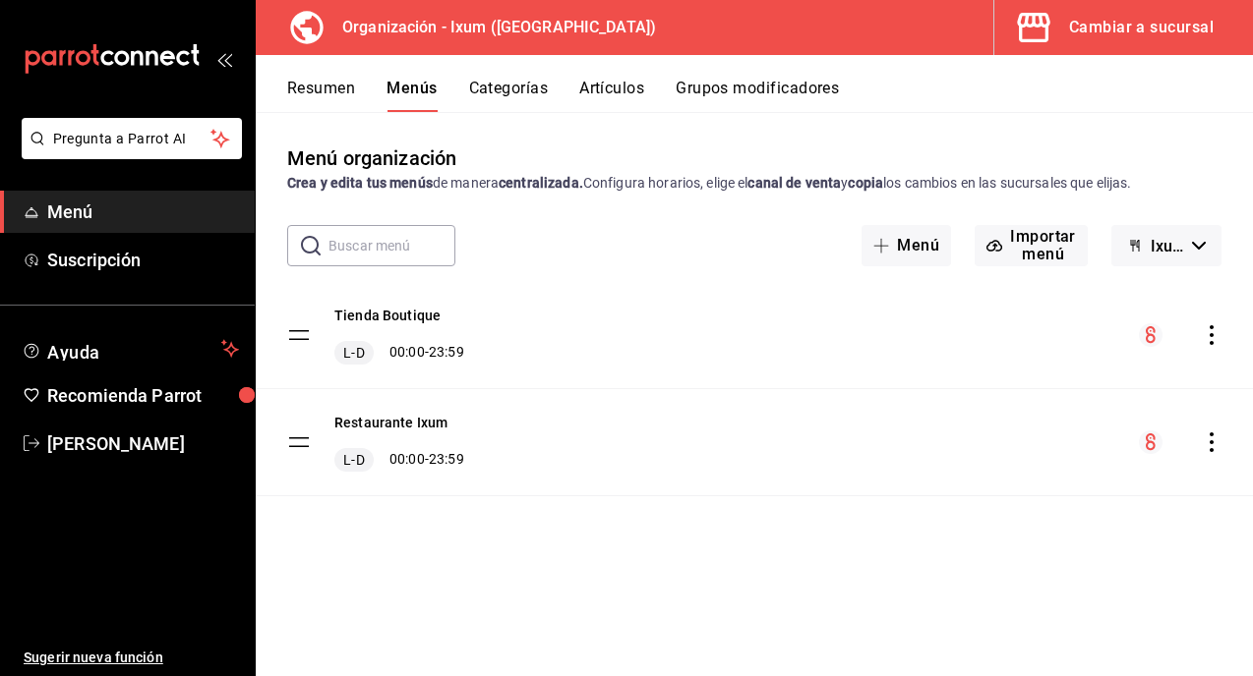
click at [1205, 437] on icon "actions" at bounding box center [1212, 443] width 20 height 20
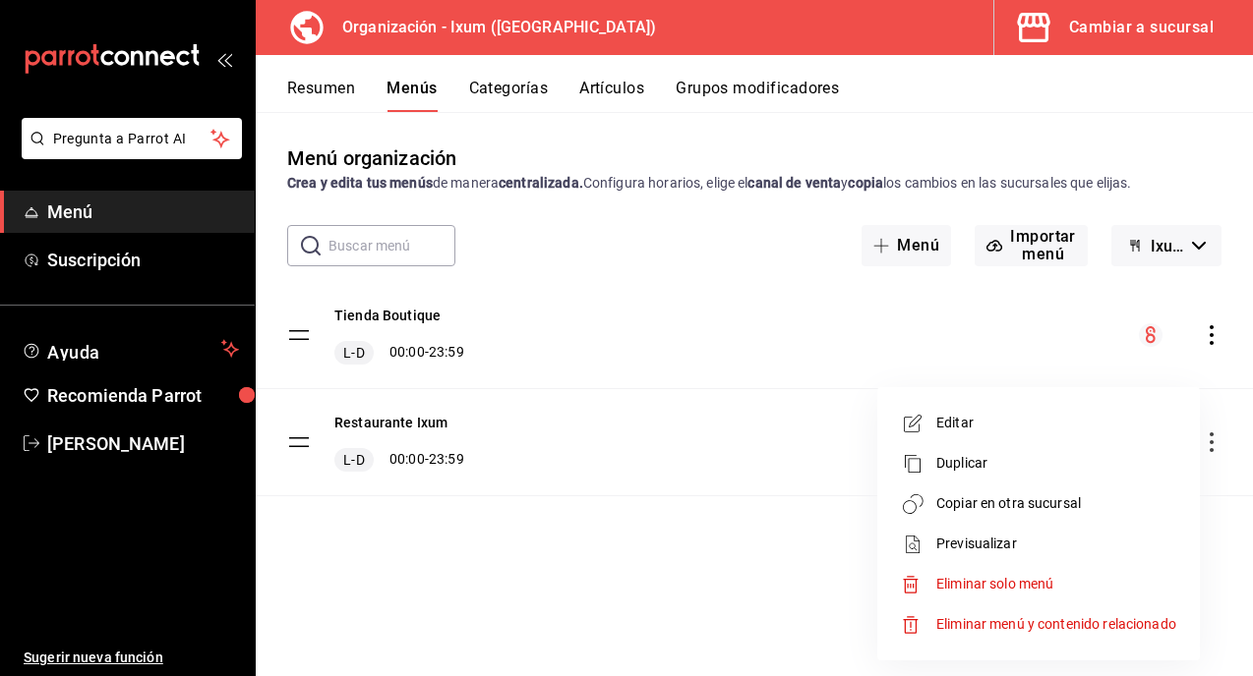
click at [1004, 504] on span "Copiar en otra sucursal" at bounding box center [1056, 504] width 240 height 21
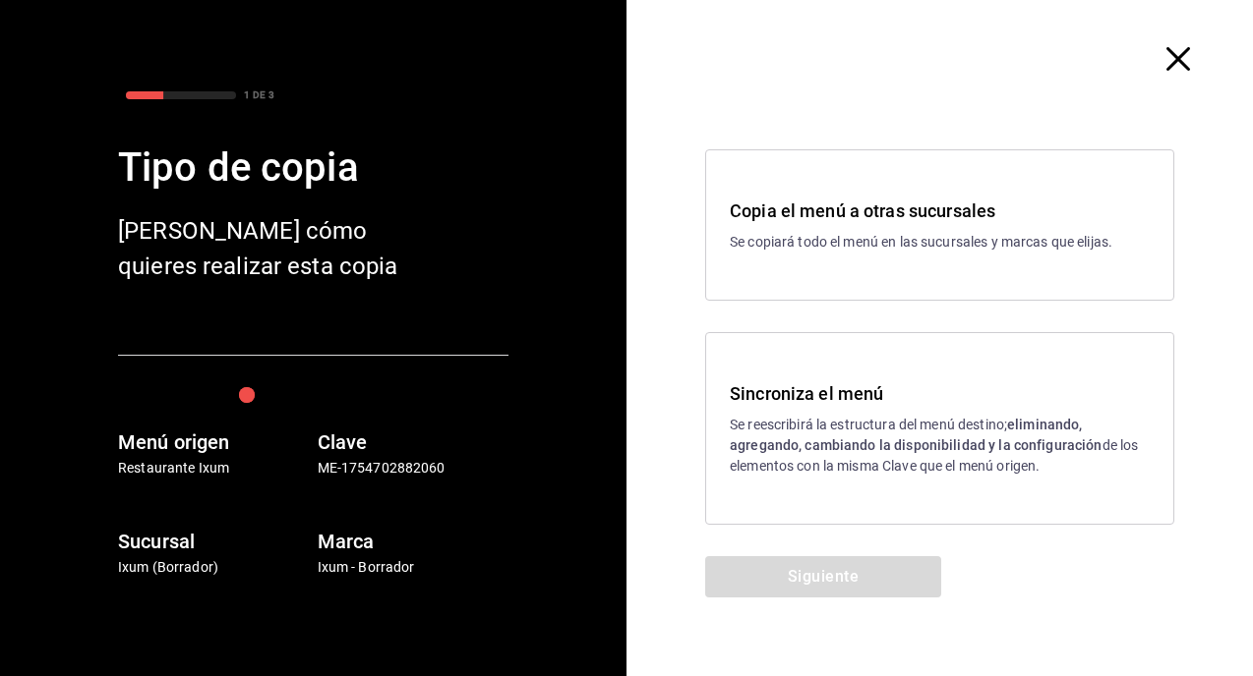
click at [803, 386] on h3 "Sincroniza el menú" at bounding box center [940, 394] width 420 height 27
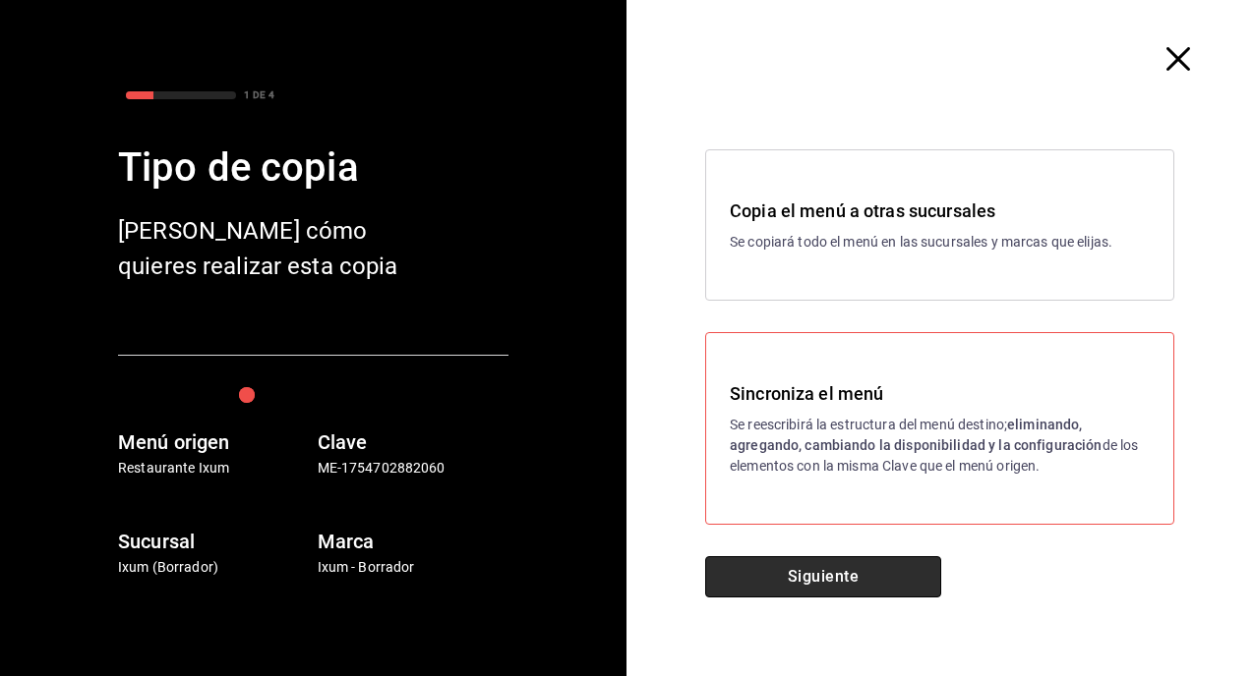
click at [810, 561] on button "Siguiente" at bounding box center [823, 577] width 236 height 41
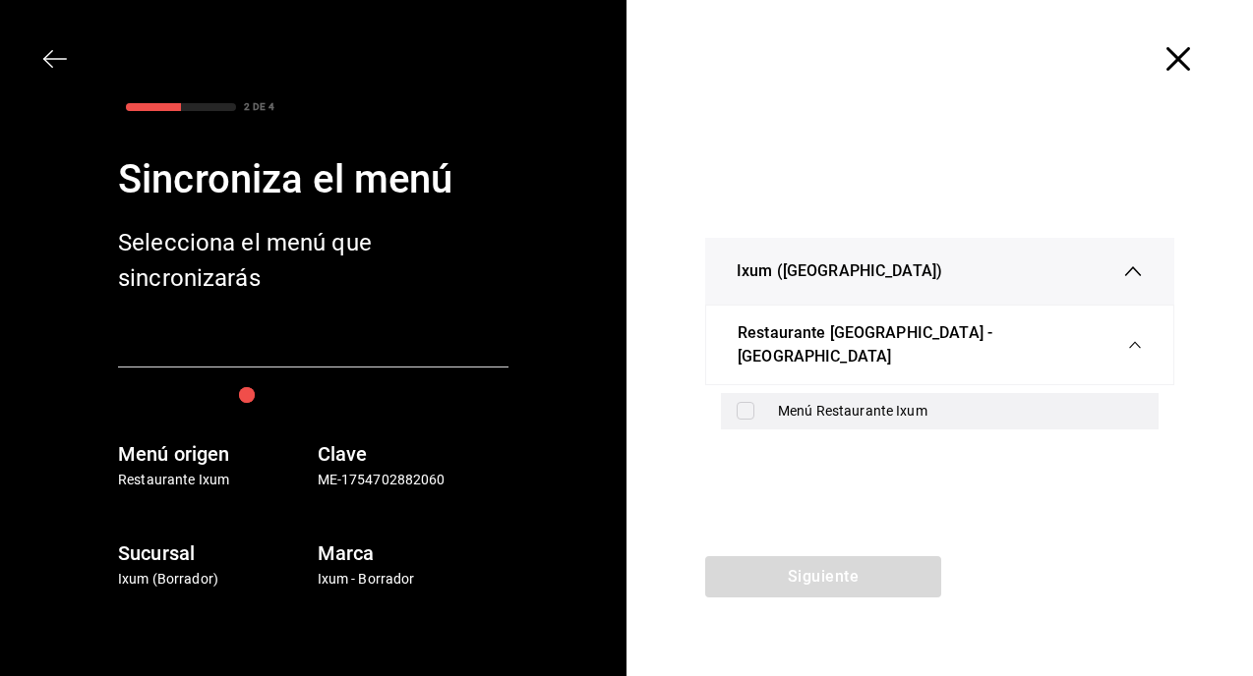
click at [752, 406] on input "checkbox" at bounding box center [745, 411] width 18 height 18
checkbox input "true"
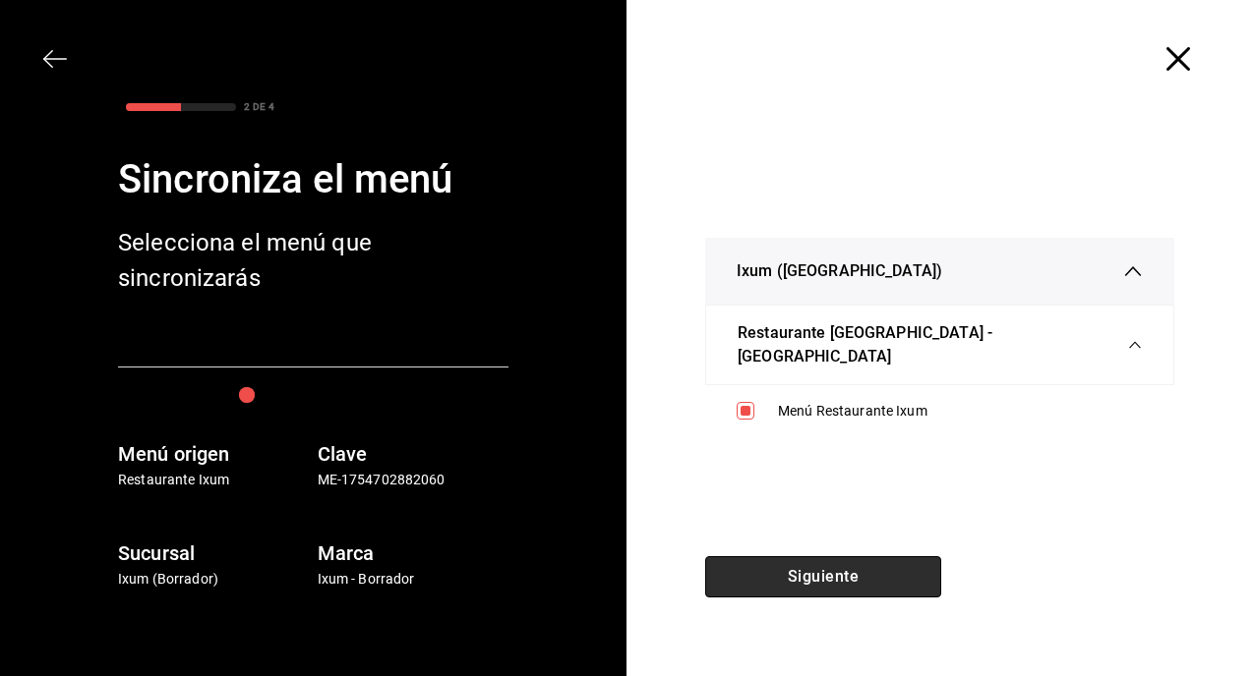
click at [777, 574] on button "Siguiente" at bounding box center [823, 577] width 236 height 41
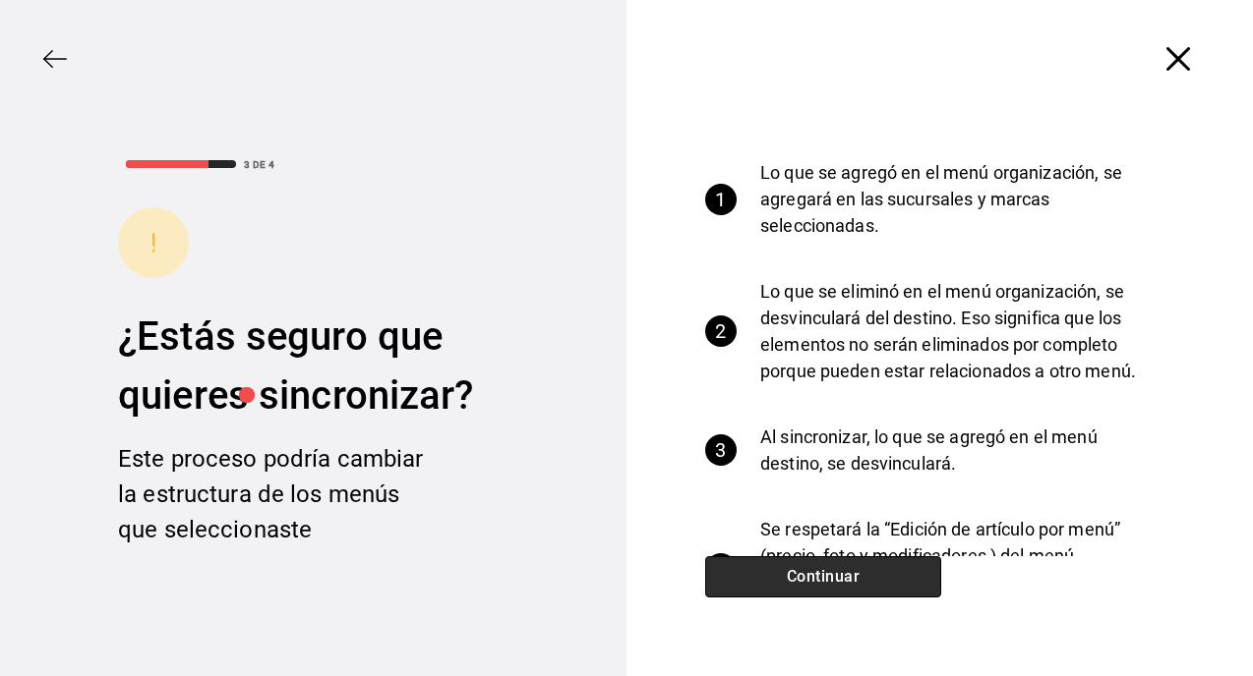
click at [802, 568] on button "Continuar" at bounding box center [823, 577] width 236 height 41
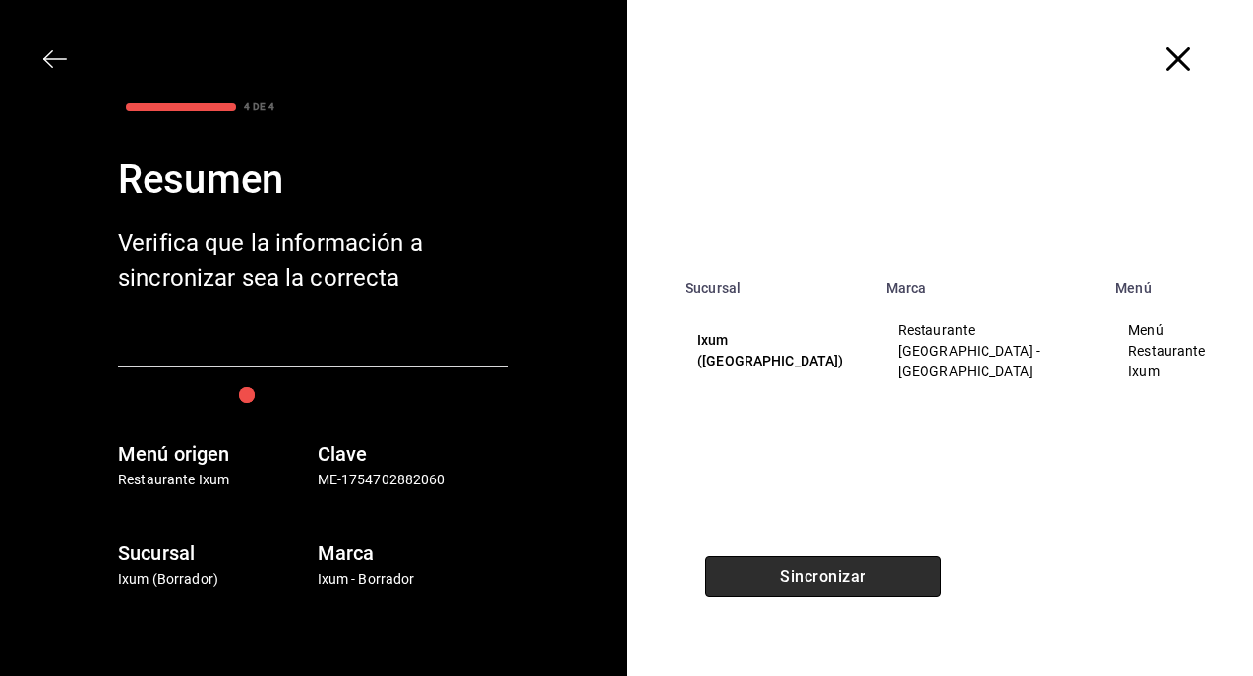
click at [802, 568] on button "Sincronizar" at bounding box center [823, 577] width 236 height 41
